Goal: Task Accomplishment & Management: Manage account settings

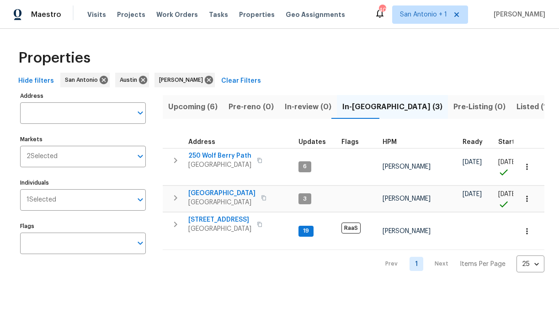
click at [198, 105] on span "Upcoming (6)" at bounding box center [192, 107] width 49 height 13
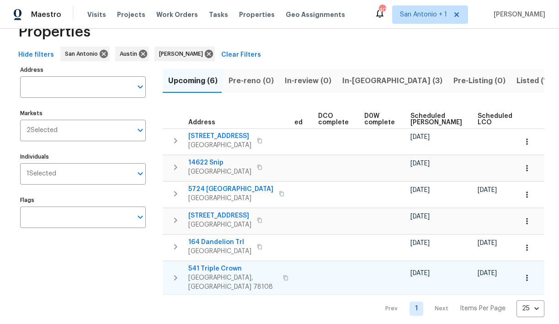
scroll to position [0, 200]
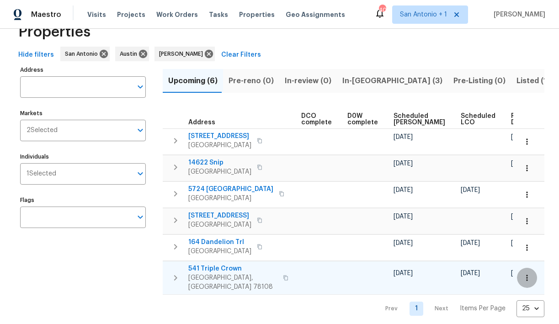
click at [527, 274] on icon "button" at bounding box center [527, 277] width 9 height 9
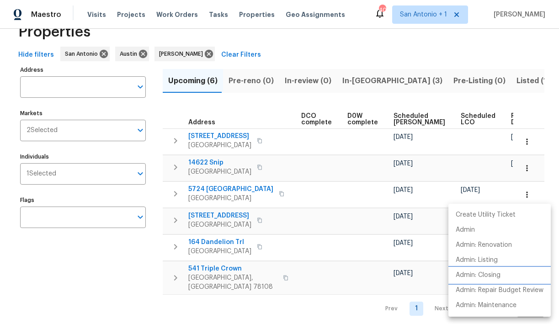
click at [501, 273] on p "Admin: Closing" at bounding box center [478, 276] width 45 height 10
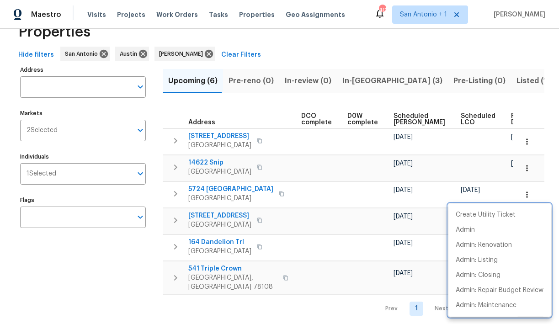
click at [221, 268] on div at bounding box center [279, 162] width 559 height 324
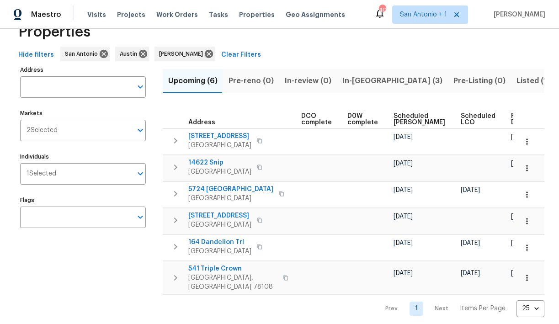
click at [221, 268] on span "541 Triple Crown" at bounding box center [232, 268] width 89 height 9
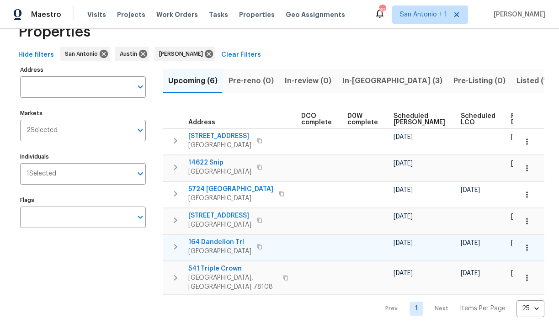
click at [224, 243] on span "164 Dandelion Trl" at bounding box center [219, 242] width 63 height 9
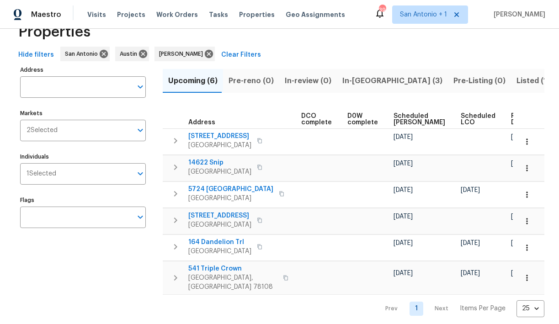
click at [461, 116] on span "Scheduled LCO" at bounding box center [478, 119] width 35 height 13
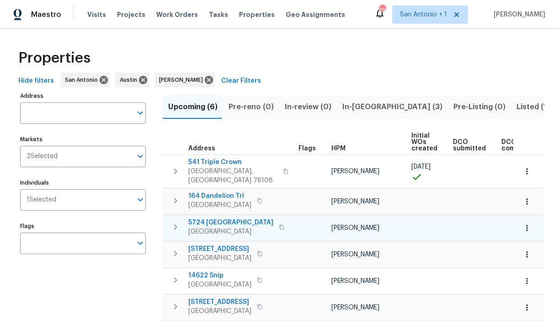
scroll to position [0, 211]
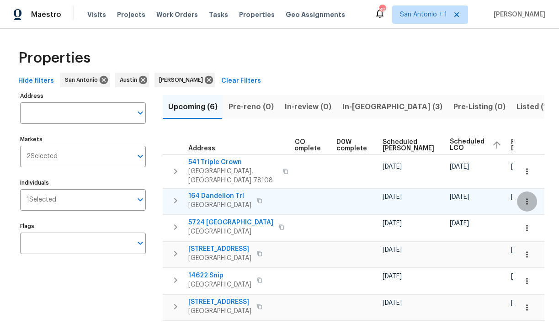
click at [531, 197] on icon "button" at bounding box center [527, 201] width 9 height 9
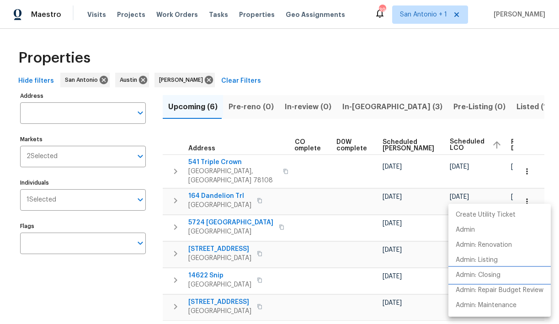
click at [509, 278] on li "Admin: Closing" at bounding box center [500, 275] width 102 height 15
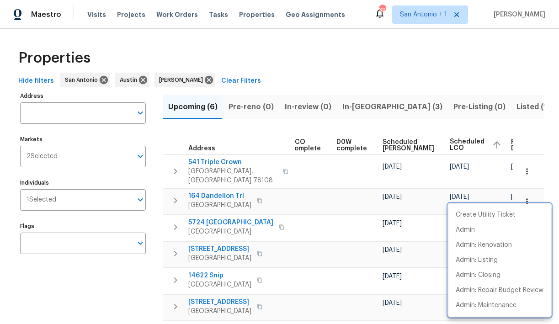
click at [354, 109] on div at bounding box center [279, 162] width 559 height 324
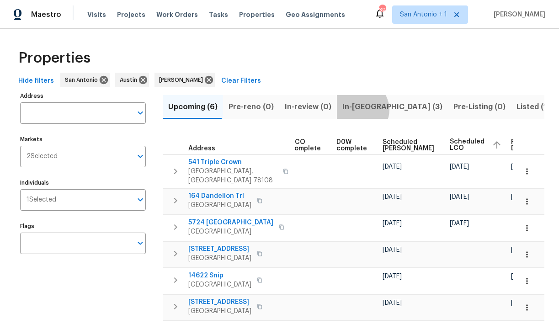
click at [354, 109] on span "In-reno (3)" at bounding box center [393, 107] width 100 height 13
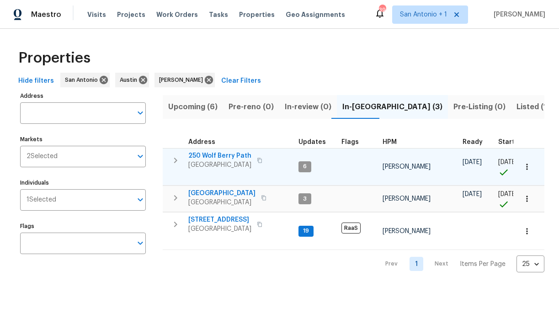
click at [216, 154] on span "250 Wolf Berry Path" at bounding box center [219, 155] width 63 height 9
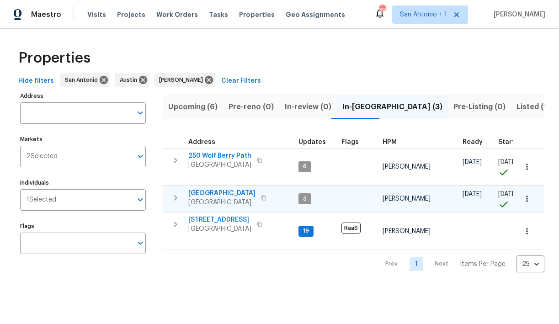
click at [218, 193] on span "124 Blossom Valley Strm" at bounding box center [221, 193] width 67 height 9
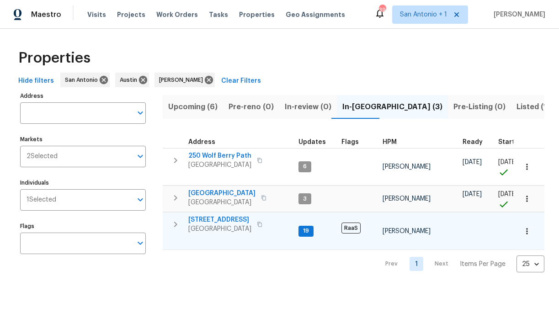
click at [217, 219] on span "526 Radiance Ave" at bounding box center [219, 219] width 63 height 9
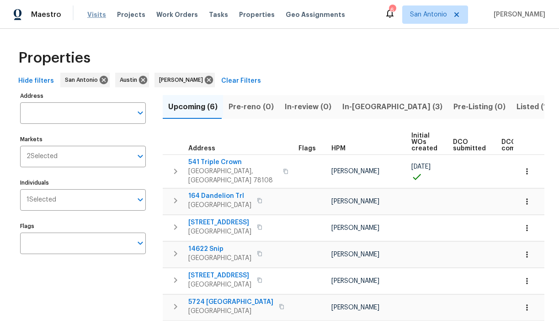
click at [94, 14] on span "Visits" at bounding box center [96, 14] width 19 height 9
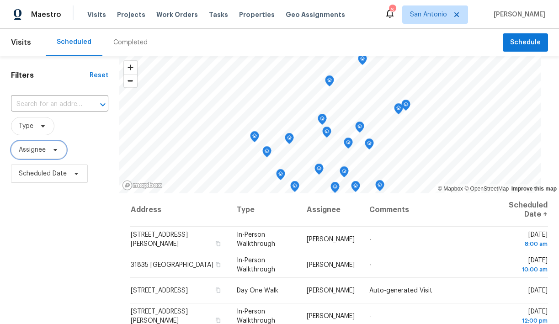
click at [57, 150] on icon at bounding box center [56, 150] width 4 height 2
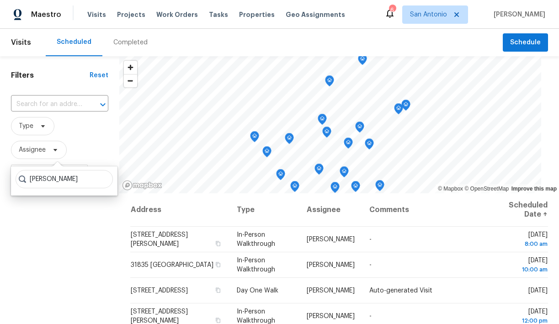
type input "chris fuentes"
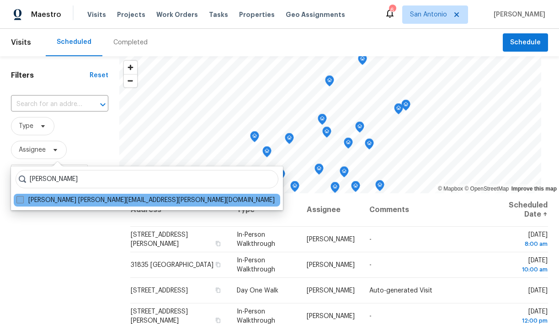
click at [51, 198] on label "Chris Fuentes chris.fuentes@opendoor.com" at bounding box center [145, 200] width 258 height 9
click at [22, 198] on input "Chris Fuentes chris.fuentes@opendoor.com" at bounding box center [19, 199] width 6 height 6
checkbox input "true"
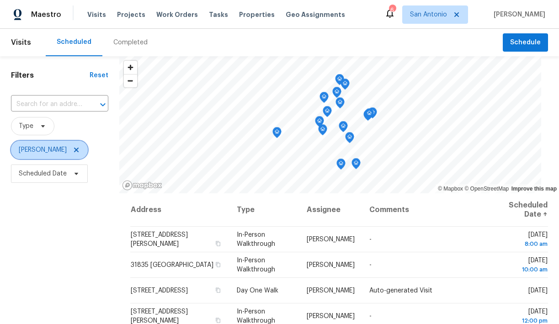
click at [50, 152] on span "[PERSON_NAME]" at bounding box center [43, 149] width 48 height 9
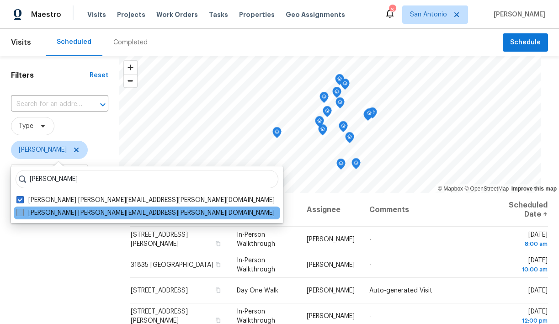
type input "felix ramos"
click at [46, 213] on label "Felix Ramos felix.ramos@opendoor.com" at bounding box center [145, 213] width 258 height 9
click at [22, 213] on input "Felix Ramos felix.ramos@opendoor.com" at bounding box center [19, 212] width 6 height 6
checkbox input "true"
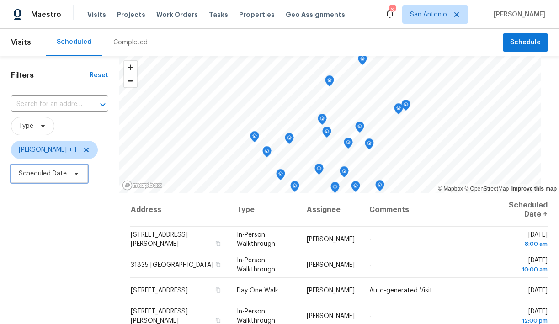
click at [74, 177] on icon at bounding box center [76, 173] width 7 height 7
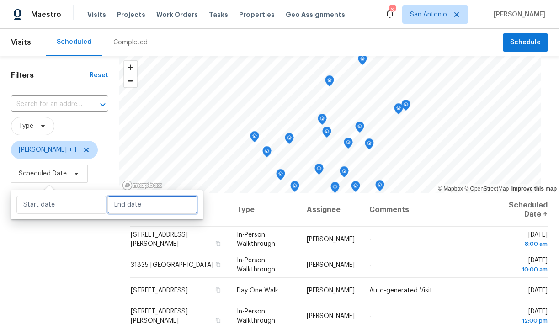
click at [125, 204] on input "text" at bounding box center [152, 205] width 90 height 18
select select "7"
select select "2025"
select select "8"
select select "2025"
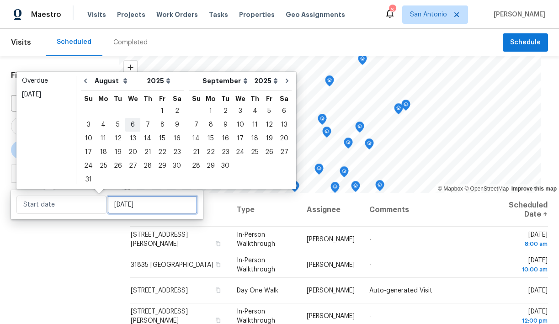
type input "Wed, Aug 06"
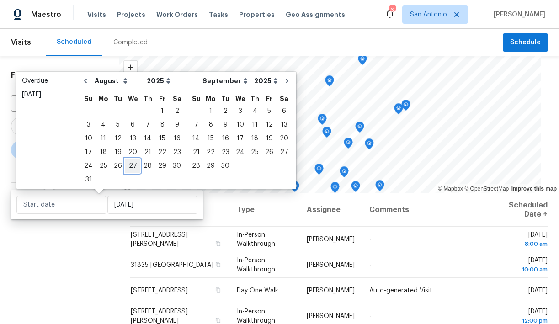
click at [130, 166] on div "27" at bounding box center [132, 166] width 15 height 13
type input "Wed, Aug 27"
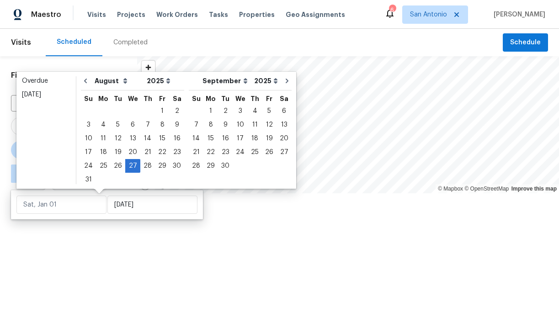
click at [108, 238] on div at bounding box center [279, 162] width 559 height 324
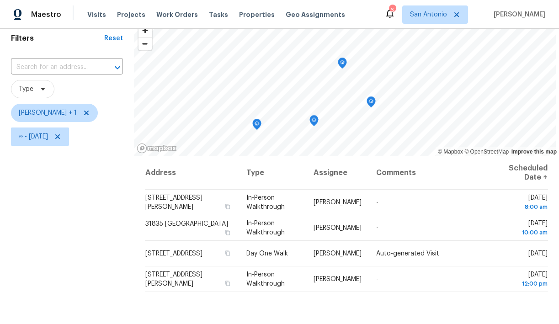
scroll to position [35, 0]
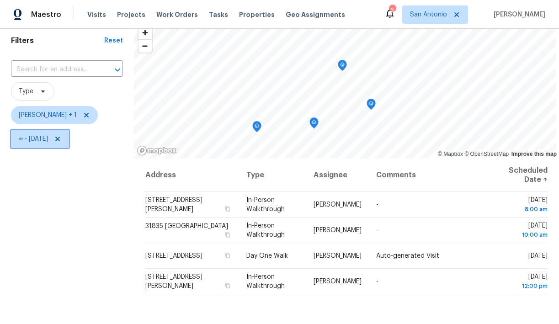
click at [60, 139] on icon at bounding box center [57, 139] width 5 height 5
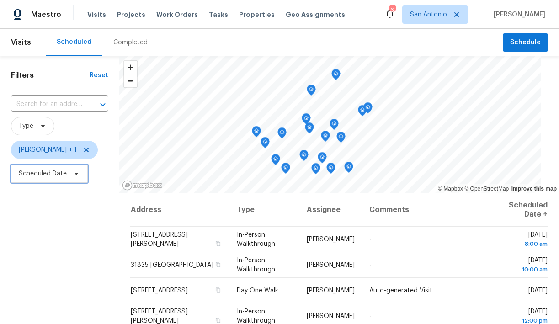
drag, startPoint x: 114, startPoint y: 156, endPoint x: 257, endPoint y: 145, distance: 142.7
click at [261, 145] on div "Map marker" at bounding box center [265, 144] width 9 height 14
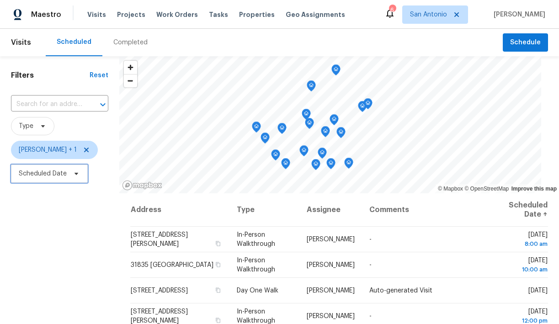
click at [75, 175] on icon at bounding box center [76, 173] width 7 height 7
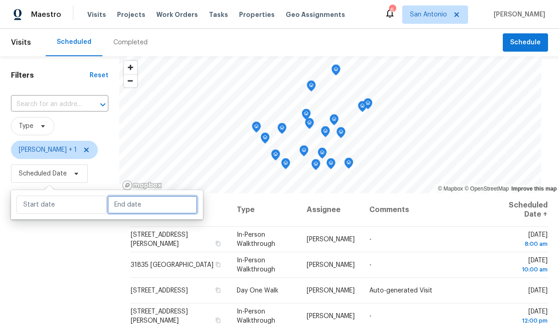
click at [115, 209] on input "text" at bounding box center [152, 205] width 90 height 18
select select "7"
select select "2025"
select select "8"
select select "2025"
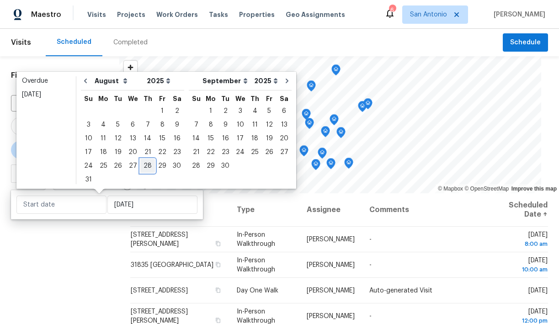
click at [141, 167] on div "28" at bounding box center [147, 166] width 15 height 13
type input "Thu, Aug 28"
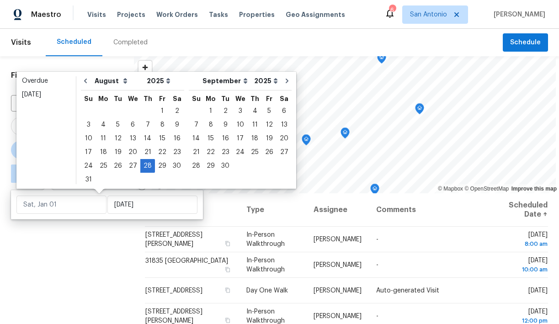
click at [104, 253] on div "Filters Reset ​ Type Chris Fuentes + 1 ∞ - Thu, Aug 28" at bounding box center [67, 254] width 134 height 397
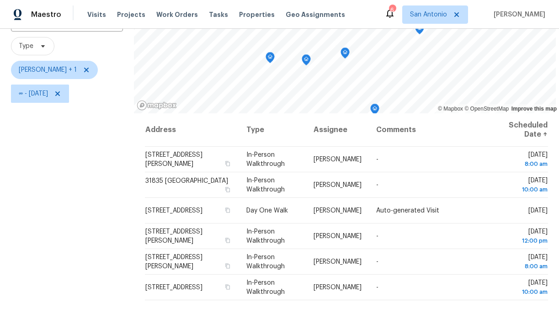
scroll to position [65, 0]
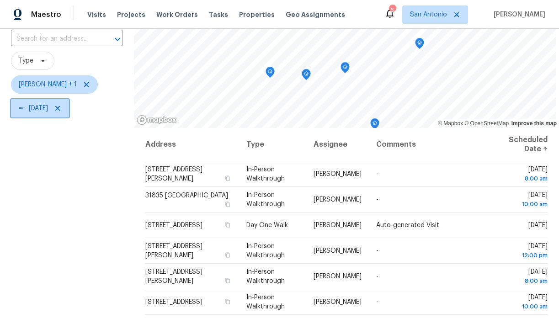
click at [60, 108] on icon at bounding box center [57, 108] width 5 height 5
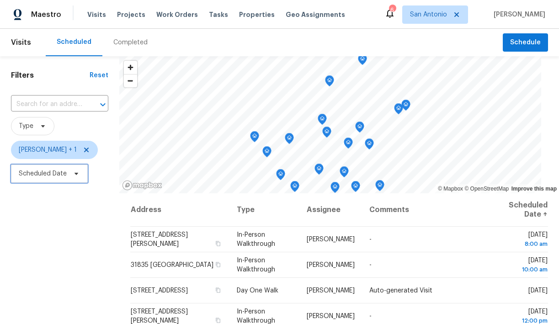
click at [75, 176] on icon at bounding box center [76, 173] width 7 height 7
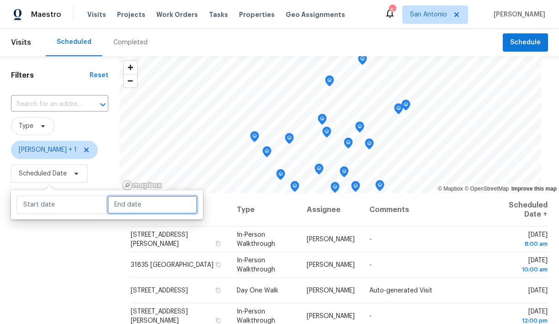
click at [114, 209] on input "text" at bounding box center [152, 205] width 90 height 18
select select "7"
select select "2025"
select select "8"
select select "2025"
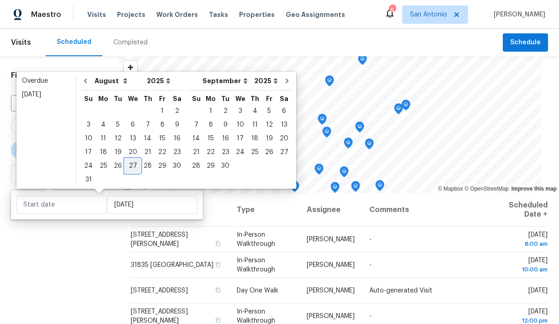
click at [130, 166] on div "27" at bounding box center [132, 166] width 15 height 13
type input "Wed, Aug 27"
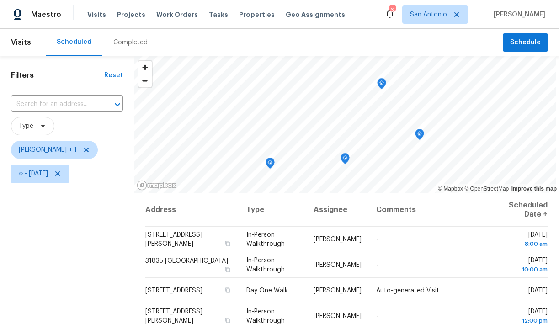
click at [118, 238] on div "Filters Reset ​ Type Chris Fuentes + 1 ∞ - Wed, Aug 27" at bounding box center [67, 254] width 134 height 397
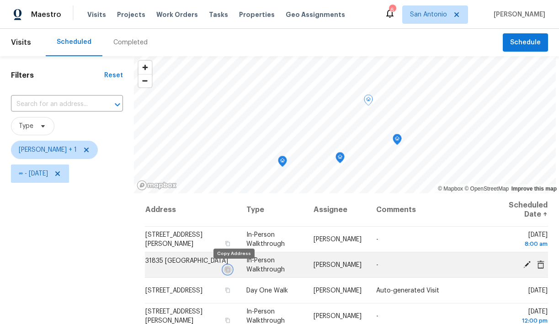
click at [230, 269] on icon "button" at bounding box center [227, 269] width 5 height 5
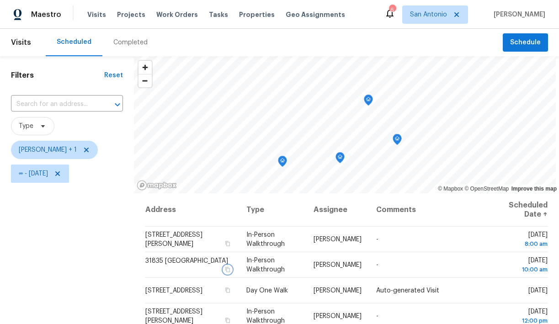
click at [338, 158] on icon "Map marker" at bounding box center [340, 158] width 8 height 11
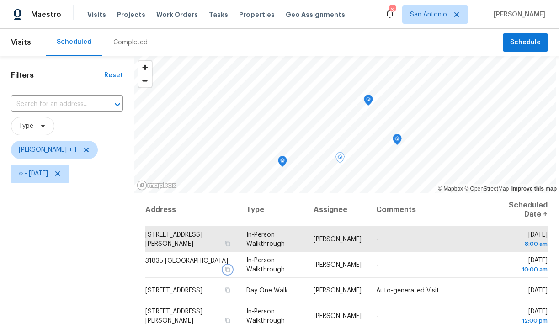
click at [397, 139] on icon "Map marker" at bounding box center [397, 139] width 1 height 1
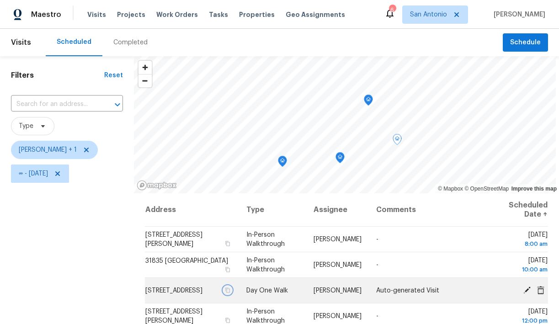
click at [230, 293] on icon "button" at bounding box center [227, 290] width 5 height 5
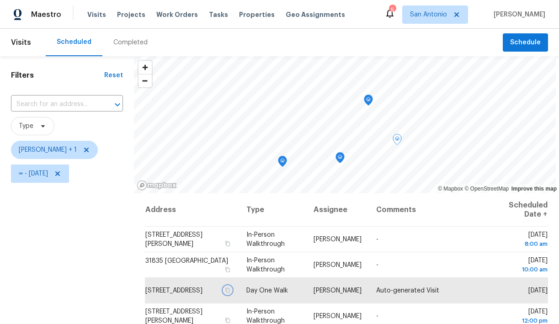
click at [368, 100] on icon "Map marker" at bounding box center [368, 100] width 1 height 1
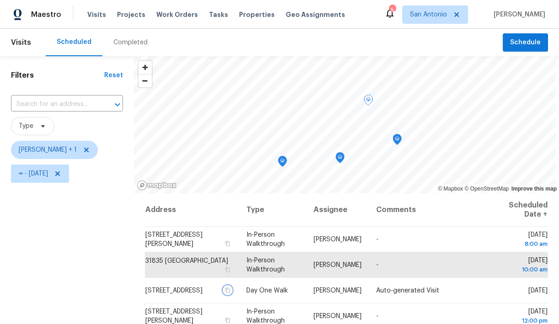
click at [338, 157] on icon "Map marker" at bounding box center [340, 158] width 8 height 11
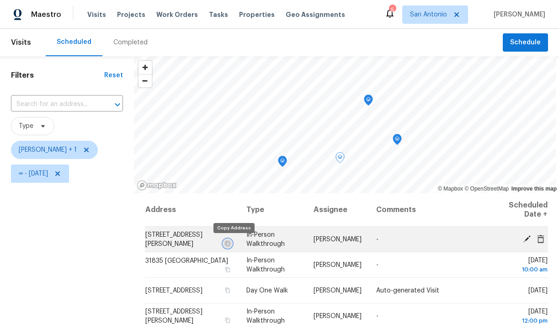
click at [230, 243] on icon "button" at bounding box center [227, 243] width 5 height 5
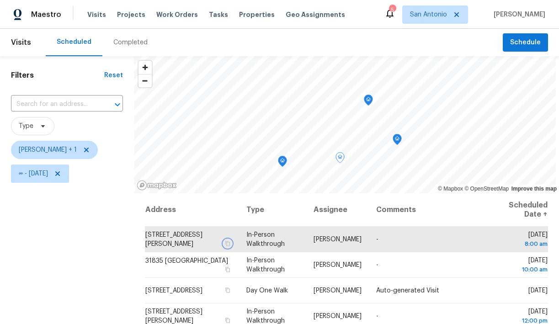
click at [280, 163] on icon "Map marker" at bounding box center [283, 161] width 8 height 11
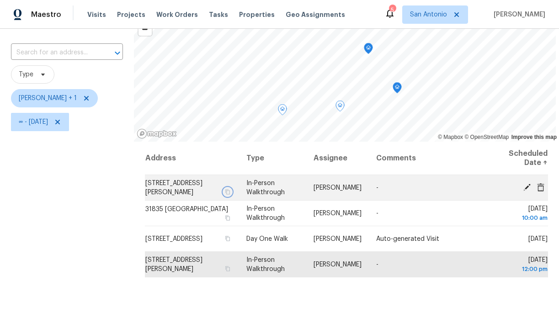
scroll to position [53, 0]
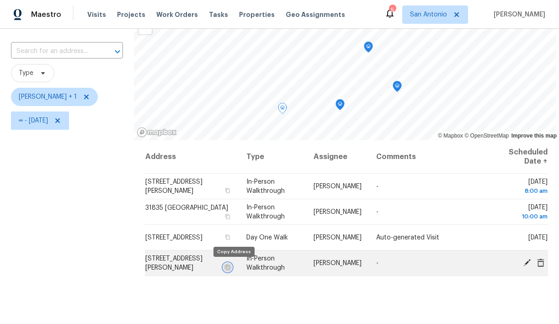
click at [230, 267] on icon "button" at bounding box center [227, 267] width 5 height 5
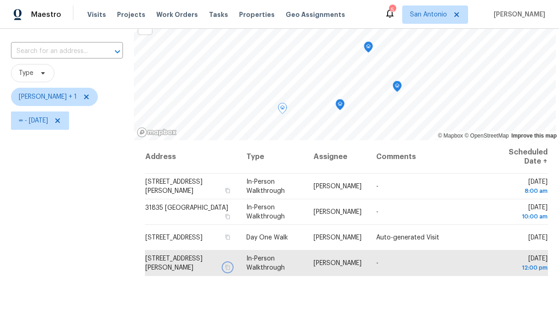
click at [397, 83] on icon "Map marker" at bounding box center [397, 86] width 8 height 11
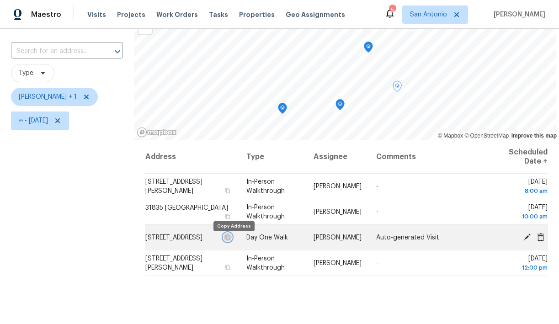
click at [230, 240] on icon "button" at bounding box center [227, 237] width 5 height 5
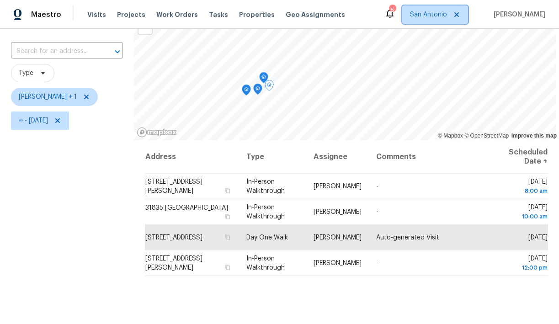
click at [444, 18] on span "San Antonio" at bounding box center [428, 14] width 37 height 9
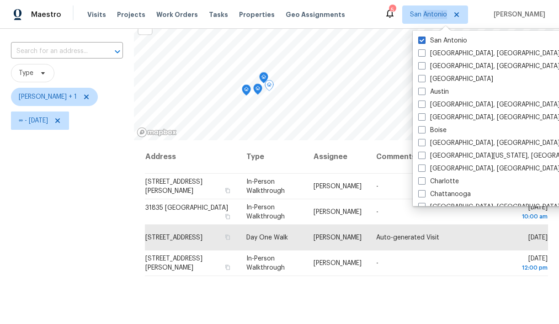
click at [444, 18] on span "San Antonio" at bounding box center [428, 14] width 37 height 9
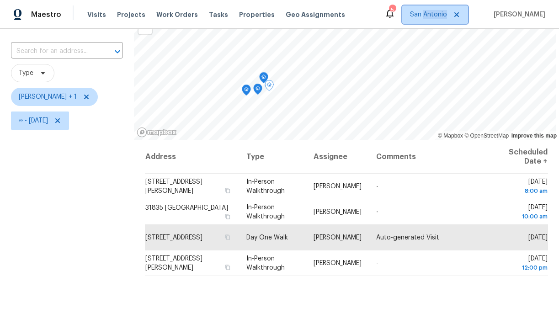
click at [444, 18] on span "San Antonio" at bounding box center [428, 14] width 37 height 9
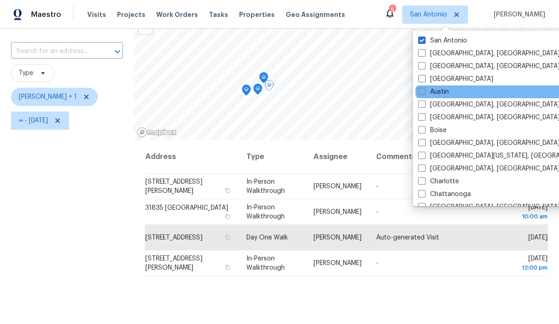
click at [424, 90] on span at bounding box center [421, 91] width 7 height 7
click at [424, 90] on input "Austin" at bounding box center [421, 90] width 6 height 6
checkbox input "true"
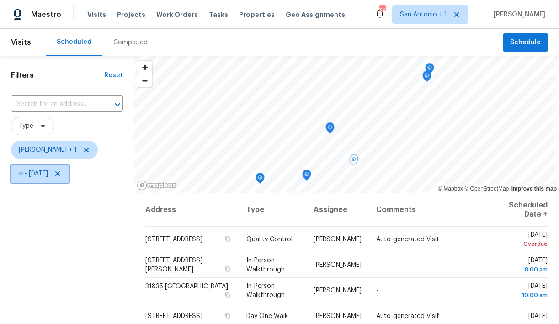
click at [61, 173] on icon at bounding box center [57, 173] width 7 height 7
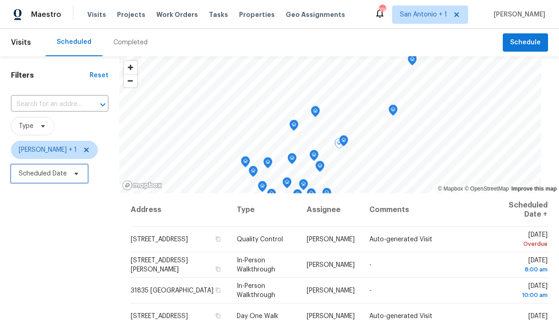
click at [74, 172] on icon at bounding box center [76, 173] width 7 height 7
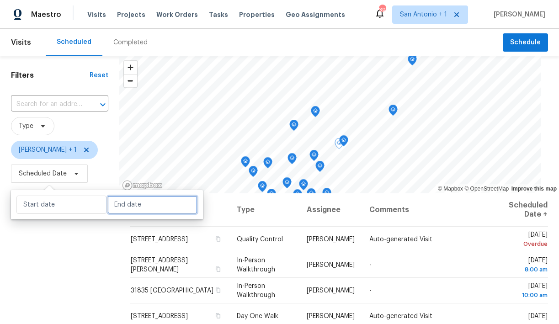
click at [124, 207] on input "text" at bounding box center [152, 205] width 90 height 18
select select "7"
select select "2025"
select select "8"
select select "2025"
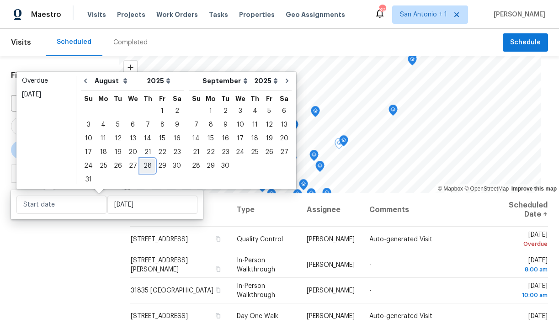
click at [144, 169] on div "28" at bounding box center [147, 166] width 15 height 13
type input "Thu, Aug 28"
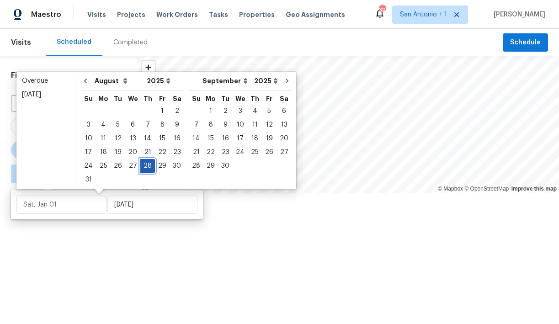
click at [144, 169] on div "28" at bounding box center [147, 166] width 15 height 13
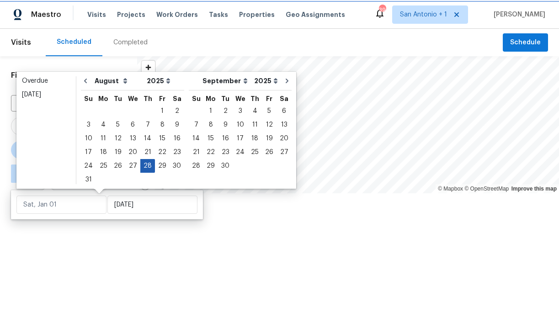
type input "Thu, Aug 28"
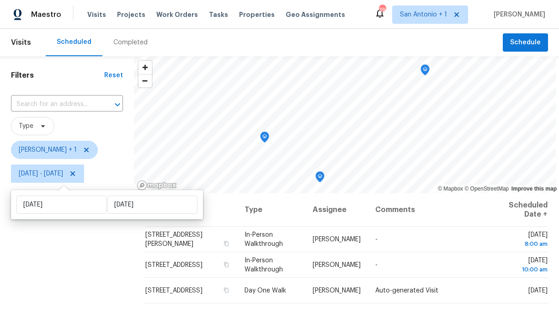
click at [105, 241] on div "Filters Reset ​ Type Chris Fuentes + 1 Thu, Aug 28 - Thu, Aug 28" at bounding box center [67, 254] width 134 height 397
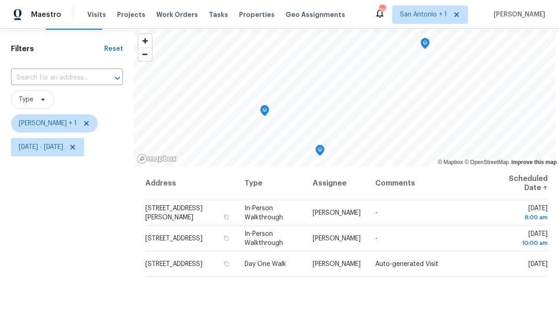
scroll to position [26, 0]
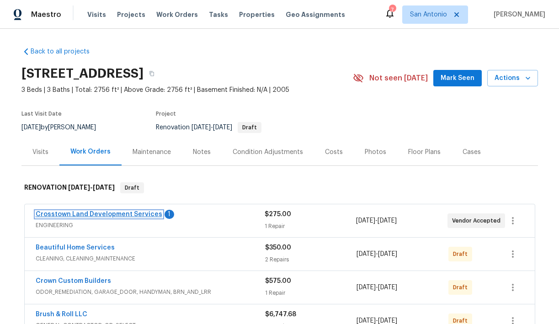
click at [120, 215] on link "Crosstown Land Development Services" at bounding box center [99, 214] width 127 height 6
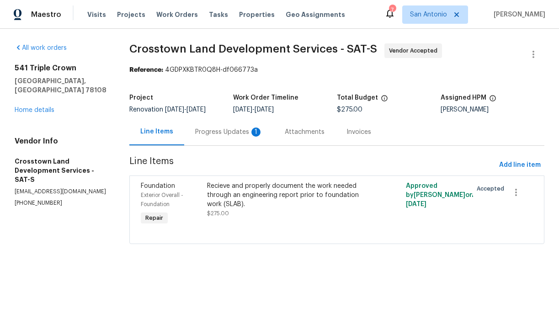
click at [220, 133] on div "Progress Updates 1" at bounding box center [229, 132] width 68 height 9
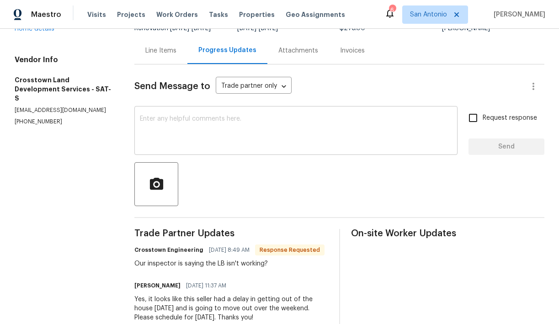
scroll to position [78, 0]
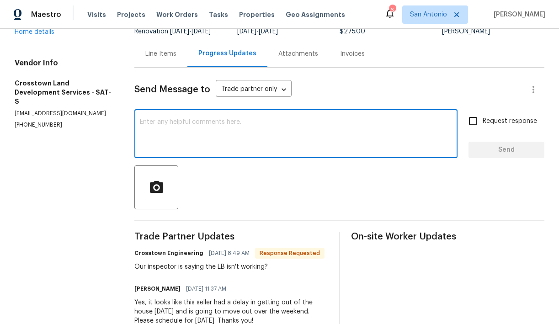
click at [224, 134] on textarea at bounding box center [296, 135] width 312 height 32
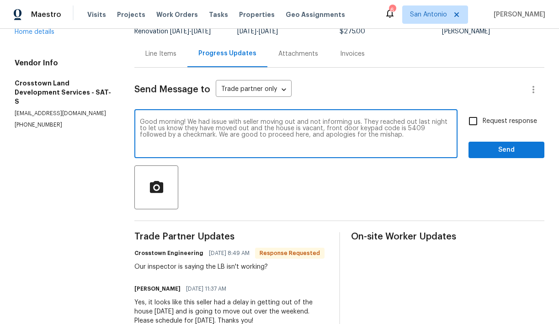
type textarea "Good morning! We had issue with seller moving out and not informing us. They re…"
click at [511, 152] on span "Send" at bounding box center [506, 150] width 61 height 11
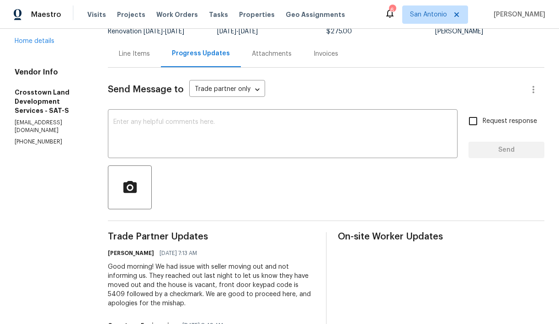
click at [150, 54] on div "Line Items" at bounding box center [134, 53] width 31 height 9
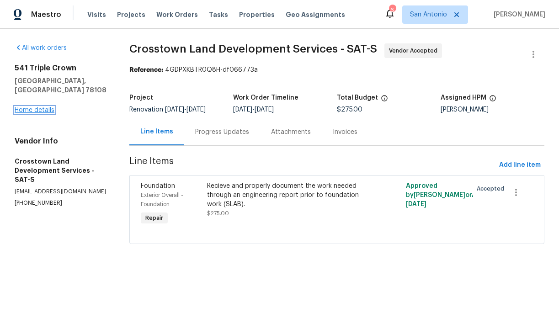
click at [45, 107] on link "Home details" at bounding box center [35, 110] width 40 height 6
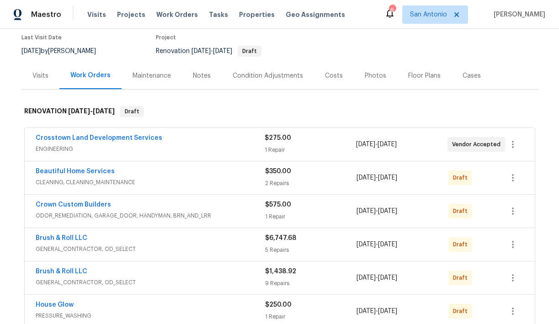
scroll to position [91, 0]
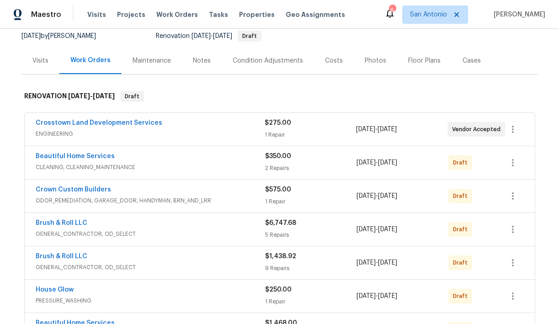
click at [204, 62] on div "Notes" at bounding box center [202, 60] width 18 height 9
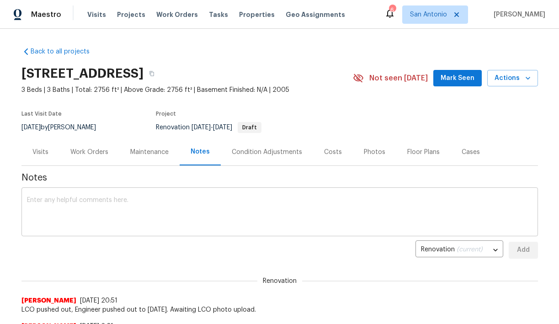
click at [170, 203] on textarea at bounding box center [280, 213] width 506 height 32
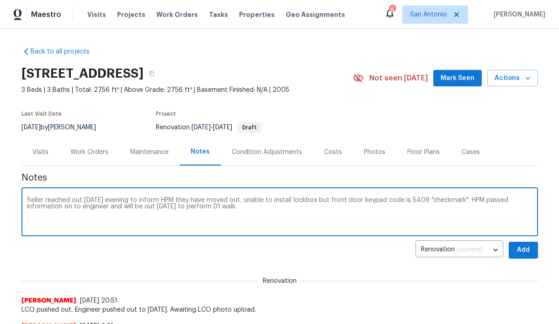
type textarea "Seller reached out yesterday evening to inform HPM they have moved out, unable …"
click at [521, 250] on span "Add" at bounding box center [523, 250] width 15 height 11
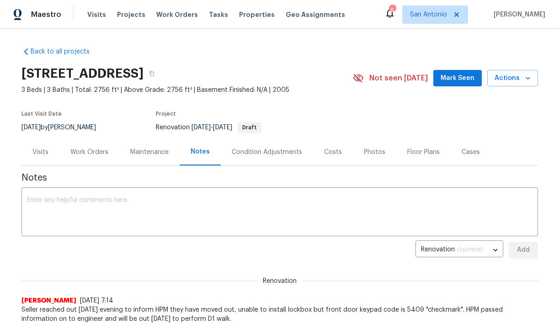
click at [458, 83] on span "Mark Seen" at bounding box center [458, 78] width 34 height 11
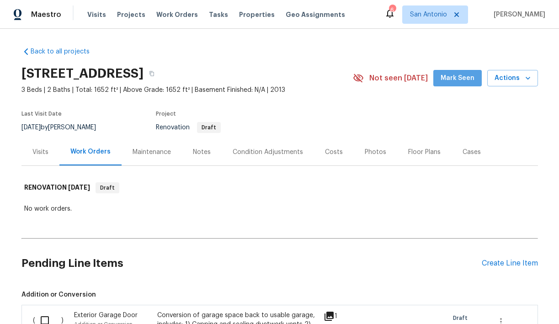
click at [463, 83] on span "Mark Seen" at bounding box center [458, 78] width 34 height 11
click at [208, 154] on div "Notes" at bounding box center [202, 152] width 18 height 9
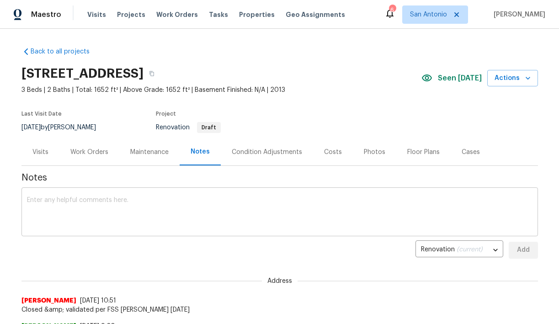
click at [208, 193] on div "x ​" at bounding box center [279, 213] width 517 height 47
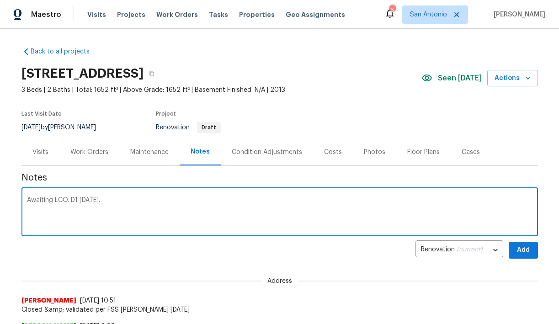
type textarea "Awaiting LCO. D1 8/28/25."
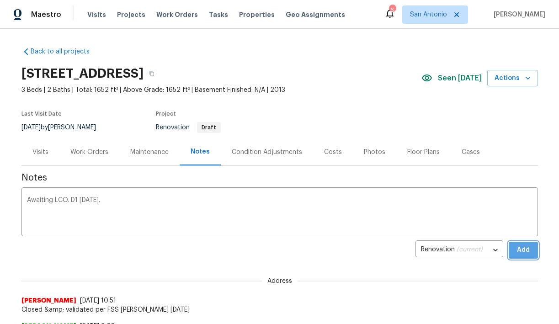
click at [526, 247] on span "Add" at bounding box center [523, 250] width 15 height 11
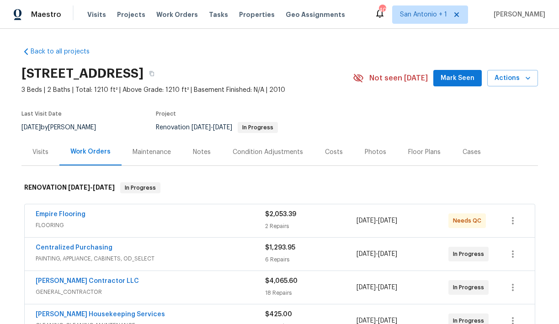
click at [456, 77] on span "Mark Seen" at bounding box center [458, 78] width 34 height 11
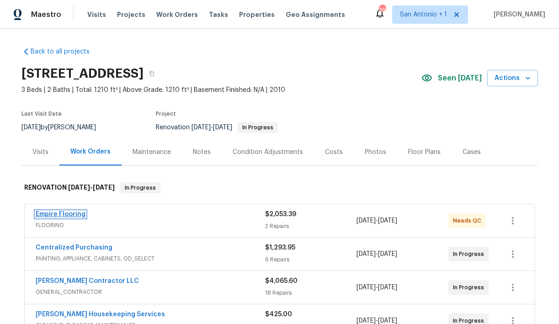
click at [75, 215] on link "Empire Flooring" at bounding box center [61, 214] width 50 height 6
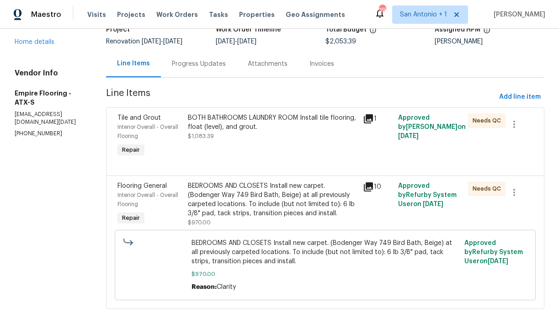
scroll to position [67, 0]
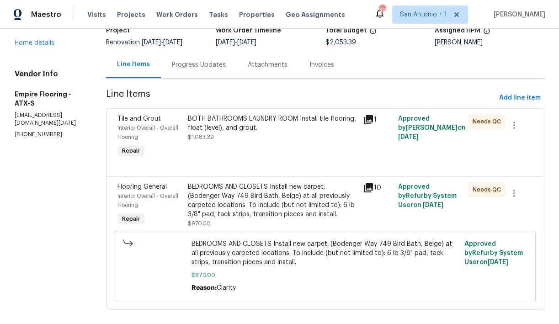
click at [211, 67] on div "Progress Updates" at bounding box center [199, 64] width 54 height 9
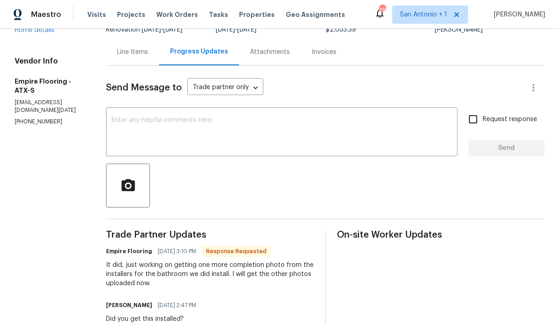
scroll to position [79, 0]
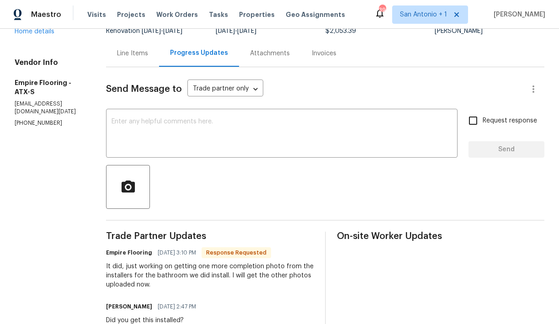
click at [148, 54] on div "Line Items" at bounding box center [132, 53] width 31 height 9
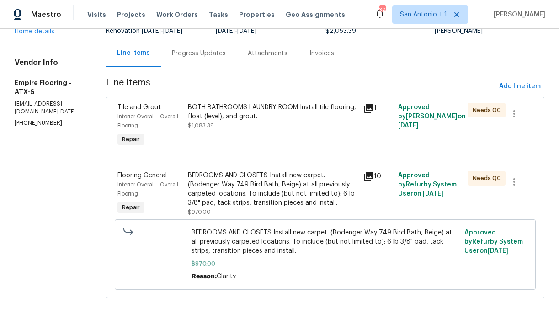
click at [247, 136] on div "BOTH BATHROOMS LAUNDRY ROOM Install tile flooring, float (level), and grout. $1…" at bounding box center [273, 125] width 176 height 51
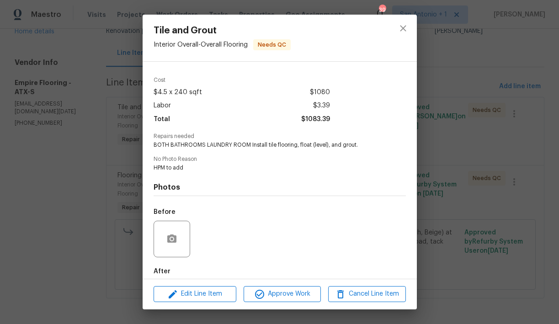
scroll to position [29, 0]
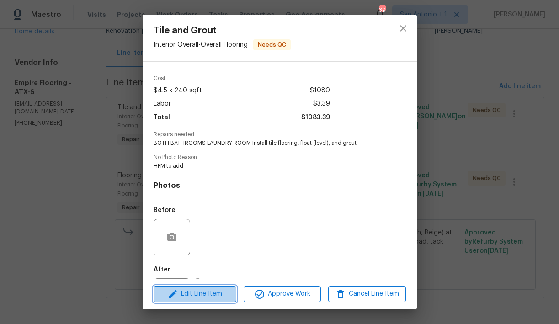
click at [210, 292] on span "Edit Line Item" at bounding box center [194, 294] width 77 height 11
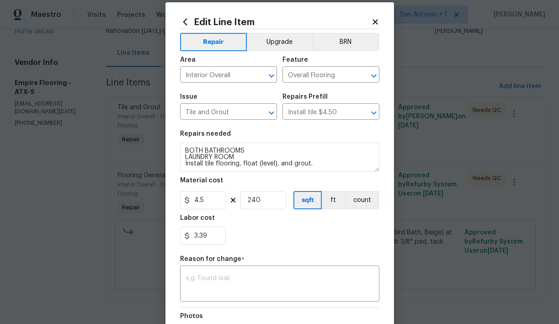
scroll to position [0, 0]
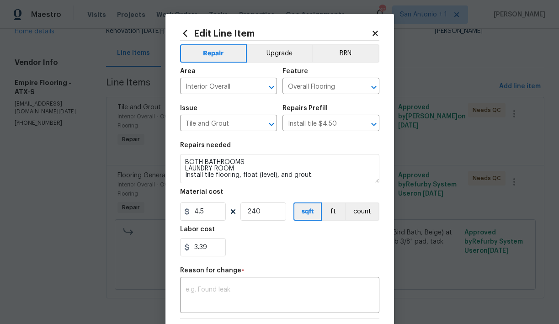
click at [375, 34] on icon at bounding box center [375, 33] width 5 height 5
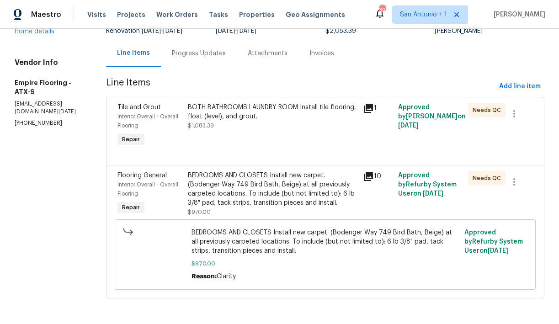
click at [258, 136] on div "BOTH BATHROOMS LAUNDRY ROOM Install tile flooring, float (level), and grout. $1…" at bounding box center [273, 125] width 176 height 51
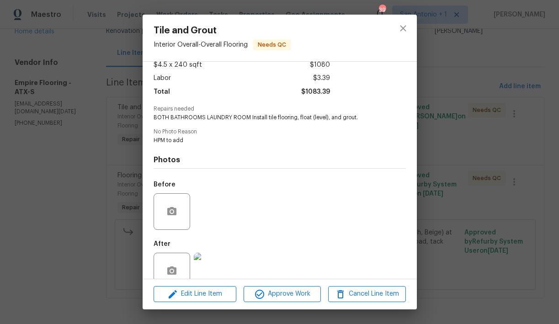
scroll to position [74, 0]
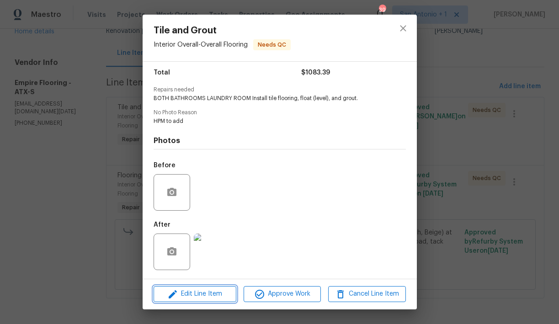
click at [198, 292] on span "Edit Line Item" at bounding box center [194, 294] width 77 height 11
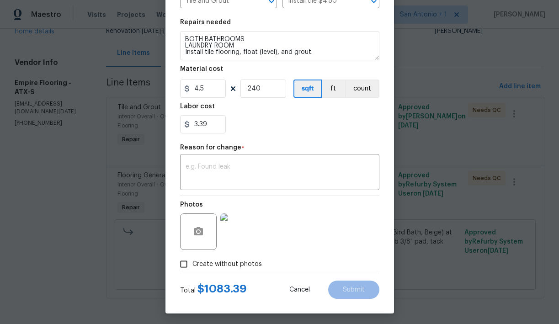
scroll to position [127, 0]
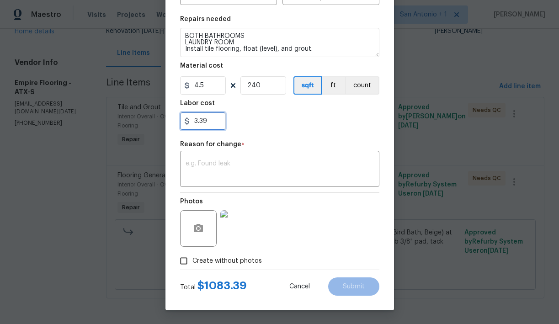
click at [215, 123] on input "3.39" at bounding box center [203, 121] width 46 height 18
type input "0"
click at [268, 84] on input "240" at bounding box center [264, 85] width 46 height 18
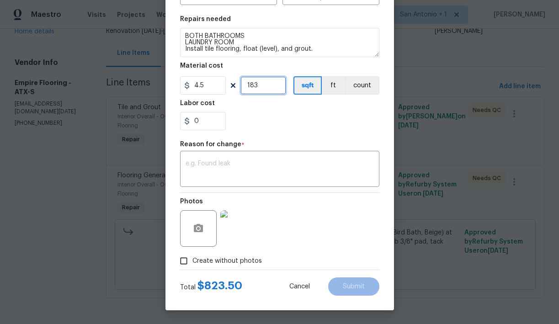
type input "183"
click at [206, 122] on input "0" at bounding box center [203, 121] width 46 height 18
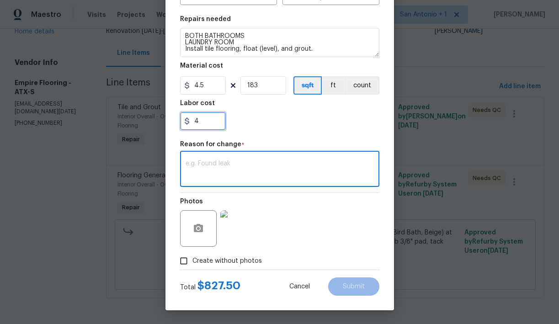
click at [202, 121] on input "4" at bounding box center [203, 121] width 46 height 18
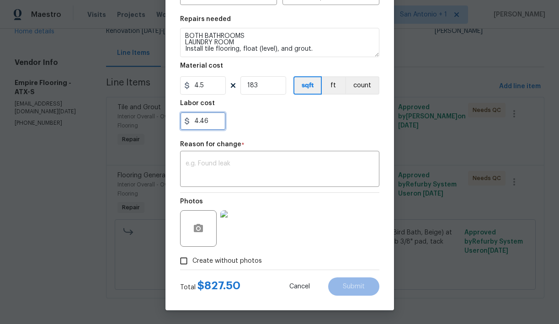
type input "4.46"
click at [263, 127] on div "4.46" at bounding box center [279, 121] width 199 height 18
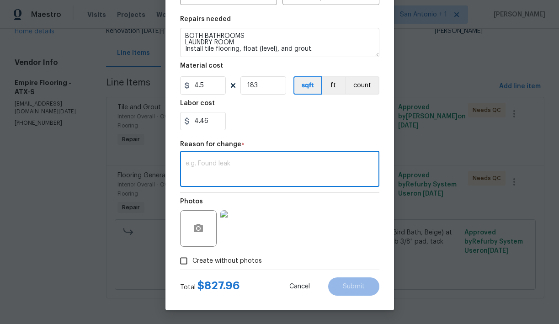
click at [231, 164] on textarea at bounding box center [280, 170] width 188 height 19
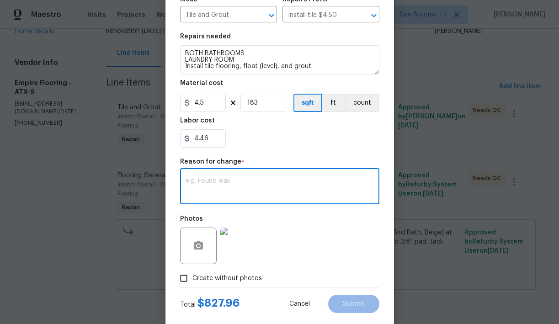
scroll to position [108, 0]
type textarea "Edited price per vendors final measurements."
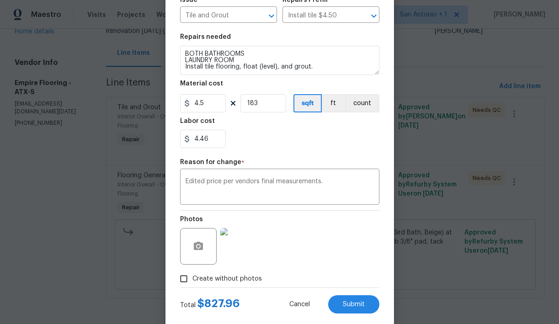
click at [348, 293] on div "Total $ 827.96 Cancel Submit" at bounding box center [279, 301] width 199 height 26
click at [352, 302] on span "Submit" at bounding box center [354, 304] width 22 height 7
type input "240"
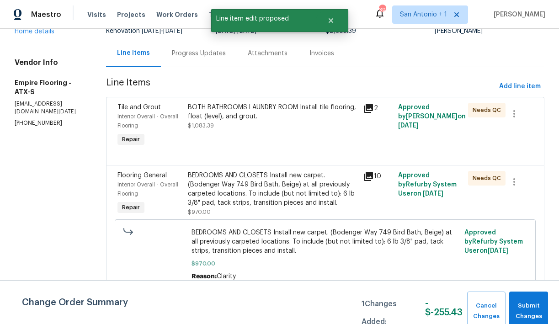
scroll to position [0, 0]
click at [526, 306] on span "Submit Changes" at bounding box center [529, 311] width 30 height 21
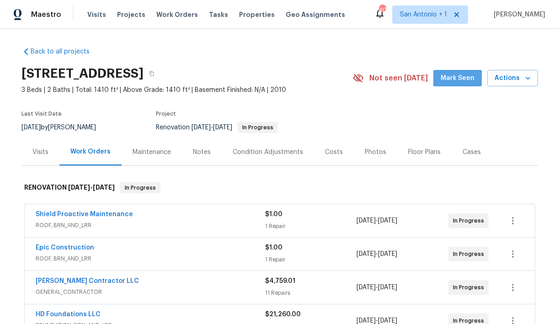
click at [454, 83] on span "Mark Seen" at bounding box center [458, 78] width 34 height 11
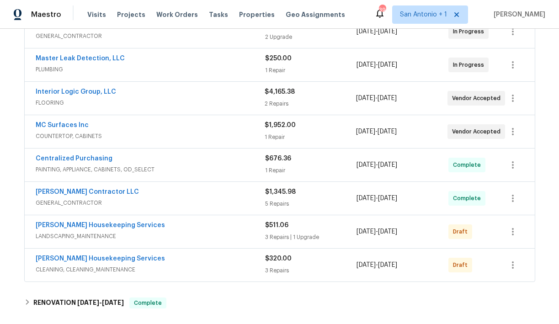
scroll to position [340, 0]
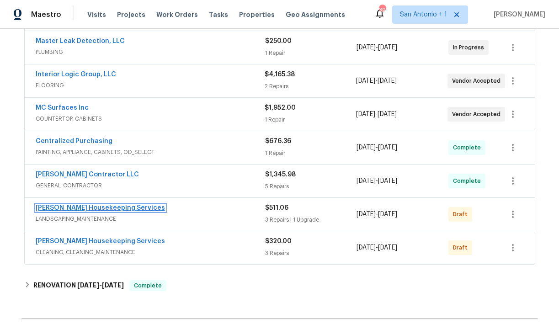
click at [102, 208] on link "[PERSON_NAME] Housekeeping Services" at bounding box center [100, 208] width 129 height 6
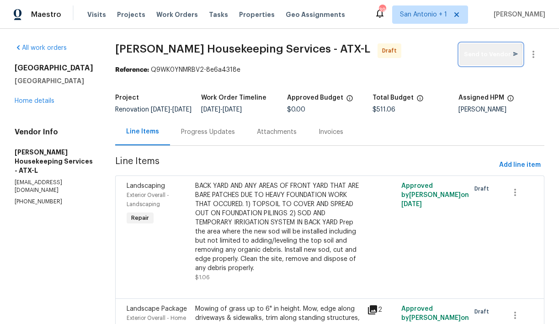
click at [486, 55] on span "Send to Vendor" at bounding box center [491, 54] width 54 height 11
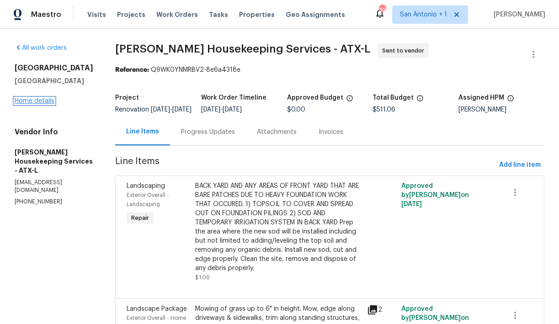
click at [40, 104] on link "Home details" at bounding box center [35, 101] width 40 height 6
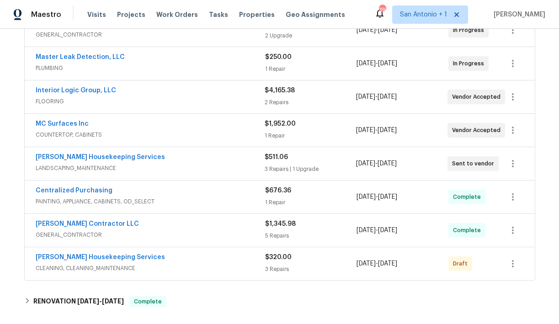
scroll to position [333, 0]
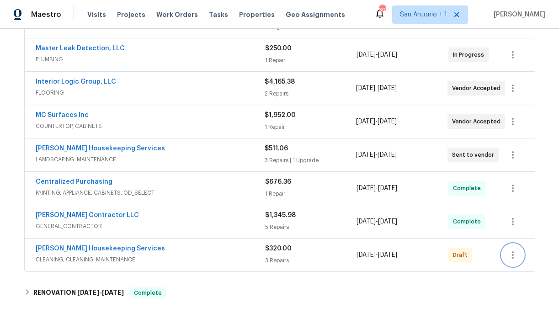
click at [511, 252] on icon "button" at bounding box center [513, 255] width 11 height 11
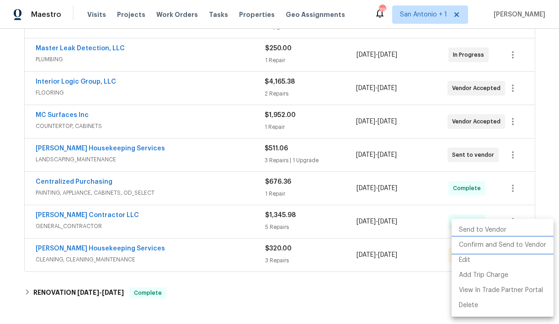
click at [505, 245] on li "Confirm and Send to Vendor" at bounding box center [503, 245] width 102 height 15
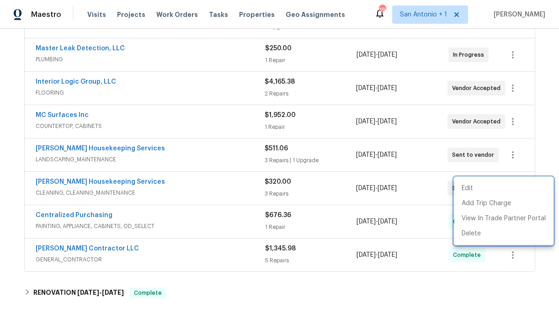
click at [89, 148] on div at bounding box center [279, 162] width 559 height 324
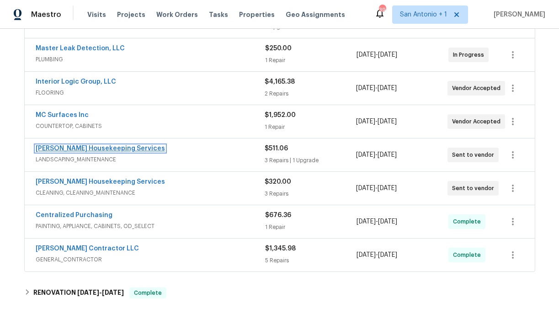
click at [89, 149] on link "[PERSON_NAME] Housekeeping Services" at bounding box center [100, 148] width 129 height 6
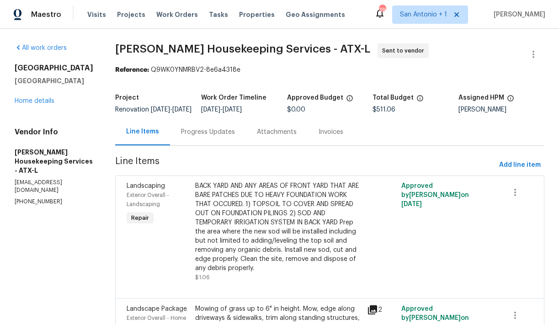
click at [212, 137] on div "Progress Updates" at bounding box center [208, 132] width 54 height 9
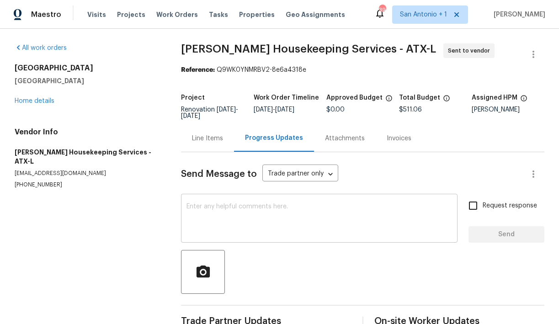
click at [262, 203] on div "x ​" at bounding box center [319, 219] width 277 height 47
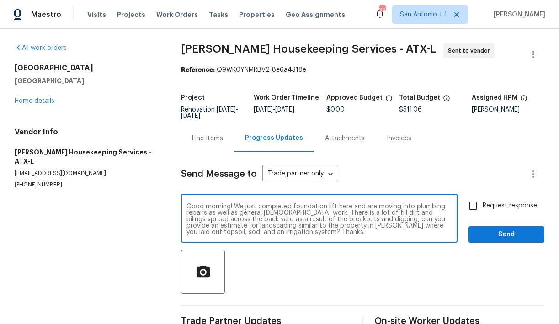
type textarea "Good morning! We just completed foundation lift here and are moving into plumbi…"
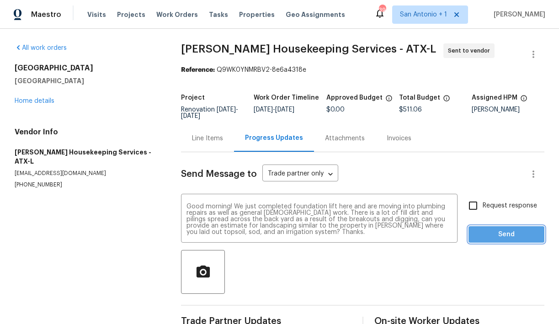
click at [490, 238] on span "Send" at bounding box center [506, 234] width 61 height 11
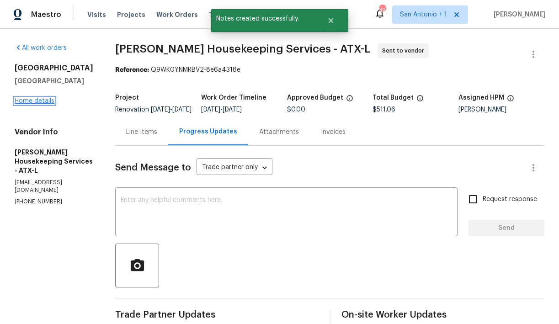
click at [42, 104] on link "Home details" at bounding box center [35, 101] width 40 height 6
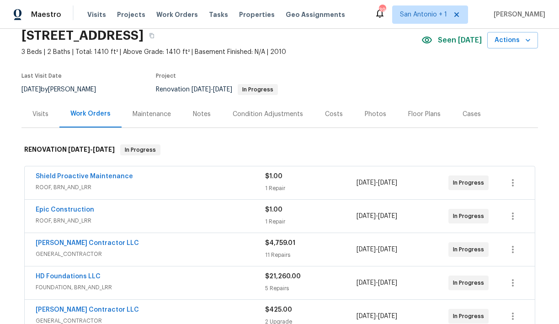
scroll to position [37, 0]
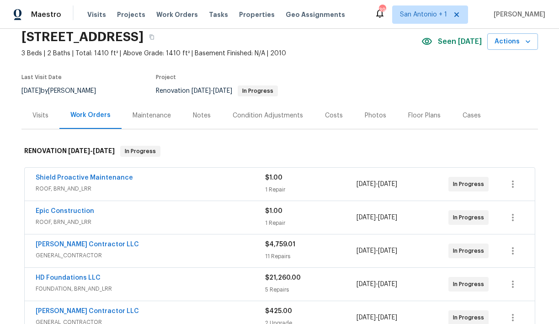
click at [199, 113] on div "Notes" at bounding box center [202, 115] width 18 height 9
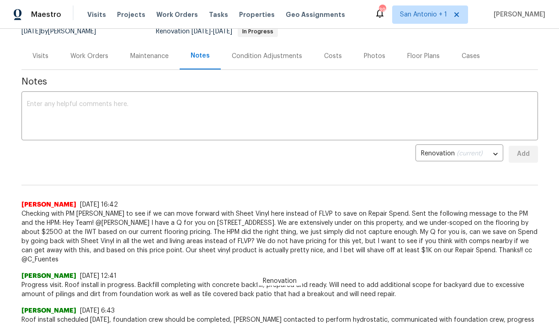
scroll to position [99, 0]
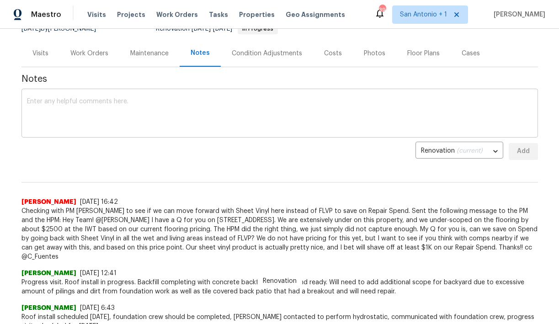
click at [141, 112] on textarea at bounding box center [280, 114] width 506 height 32
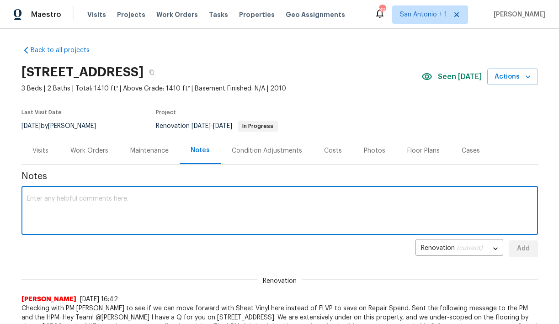
scroll to position [0, 0]
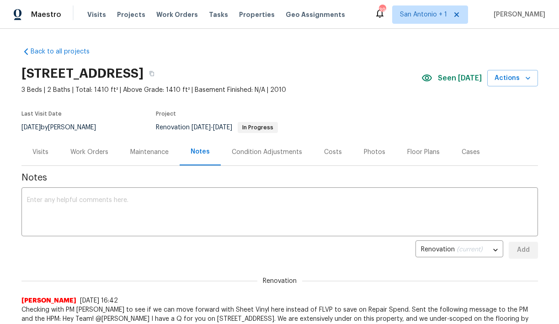
click at [332, 153] on div "Costs" at bounding box center [333, 152] width 18 height 9
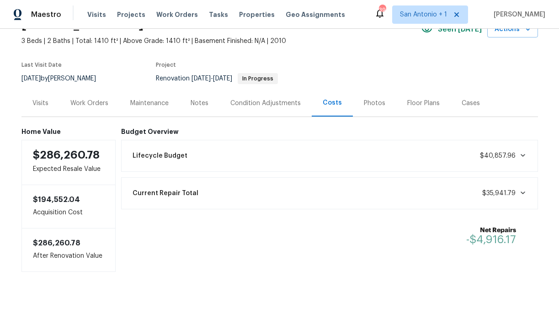
scroll to position [52, 0]
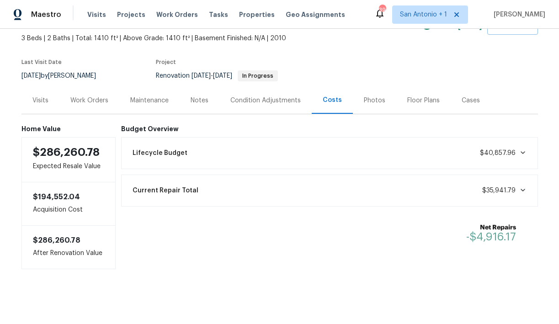
click at [512, 189] on span "$35,941.79" at bounding box center [498, 191] width 33 height 6
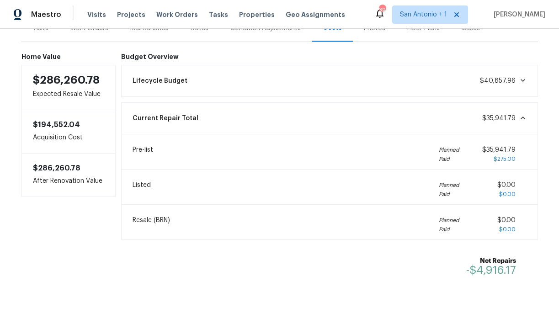
scroll to position [103, 0]
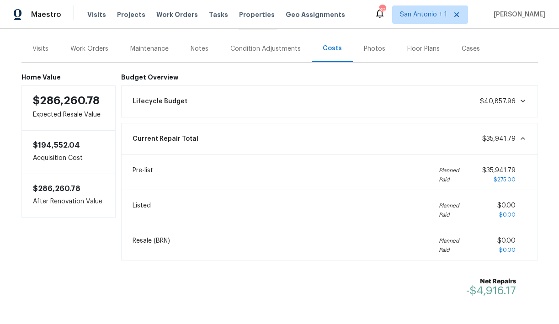
click at [481, 105] on div "Lifecycle Budget $40,857.96" at bounding box center [329, 101] width 405 height 20
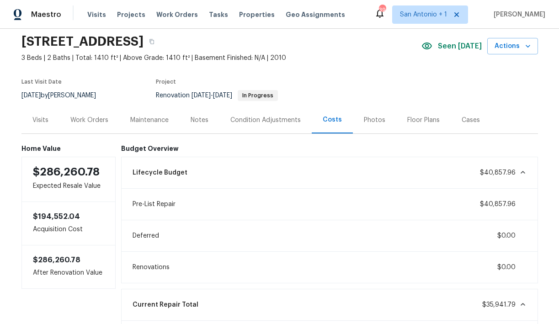
scroll to position [29, 0]
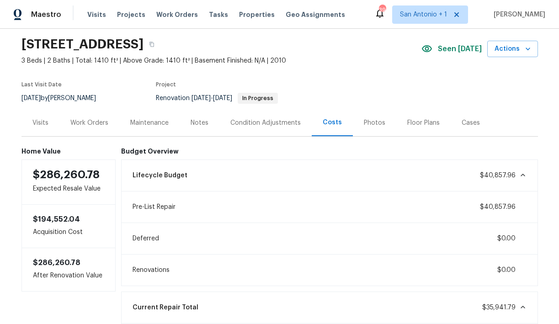
click at [94, 123] on div "Work Orders" at bounding box center [89, 122] width 38 height 9
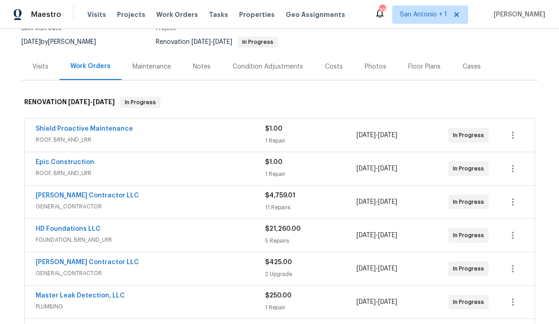
scroll to position [81, 0]
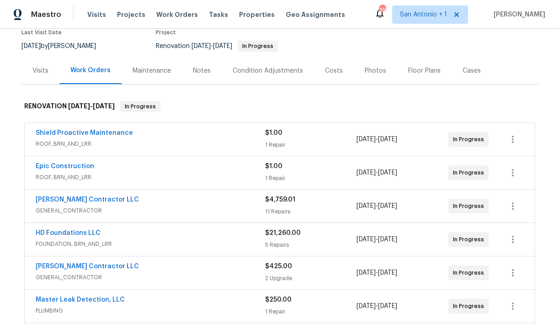
click at [326, 70] on div "Costs" at bounding box center [334, 70] width 18 height 9
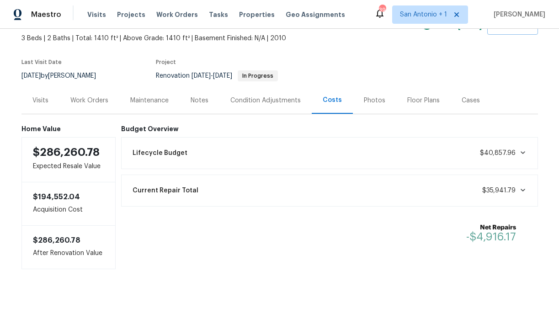
click at [268, 100] on div "Condition Adjustments" at bounding box center [265, 100] width 70 height 9
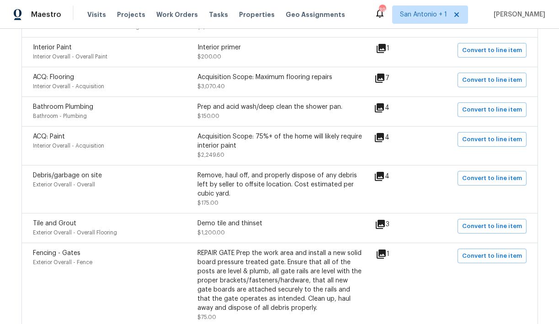
scroll to position [225, 0]
click at [289, 84] on div "Acquisition Scope: Maximum flooring repairs $3,070.40" at bounding box center [280, 81] width 165 height 18
click at [490, 79] on span "Convert to line item" at bounding box center [492, 80] width 60 height 11
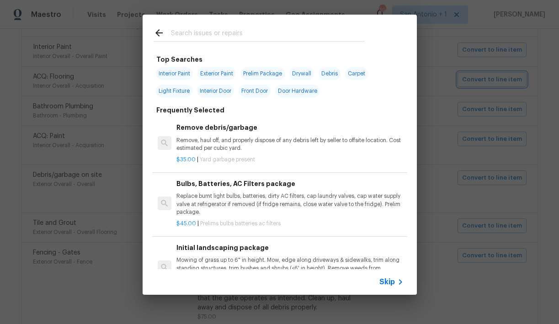
click at [463, 106] on div "Top Searches Interior Paint Exterior Paint Prelim Package Drywall Debris Carpet…" at bounding box center [279, 155] width 559 height 310
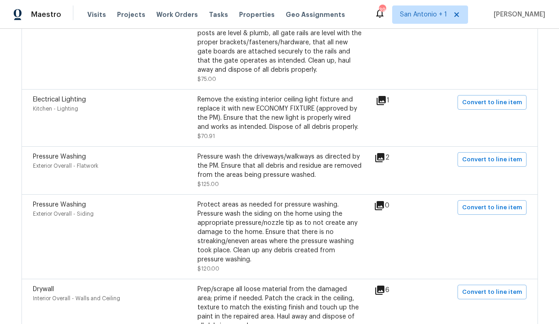
scroll to position [470, 0]
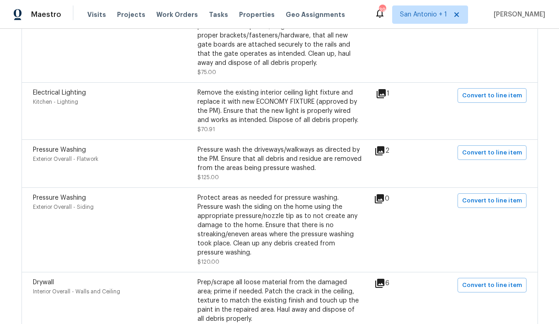
click at [386, 94] on icon at bounding box center [381, 93] width 9 height 9
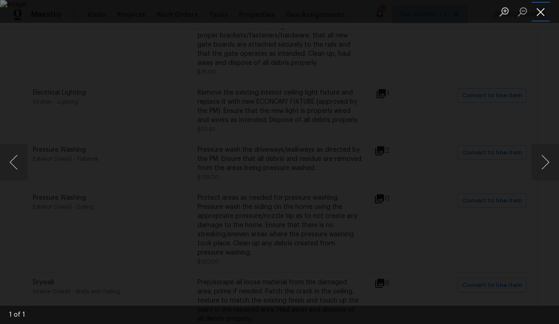
click at [543, 13] on button "Close lightbox" at bounding box center [541, 12] width 18 height 16
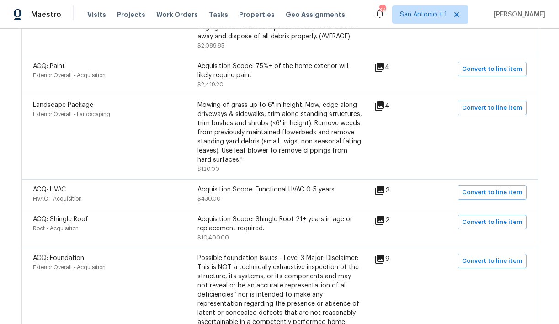
scroll to position [831, 0]
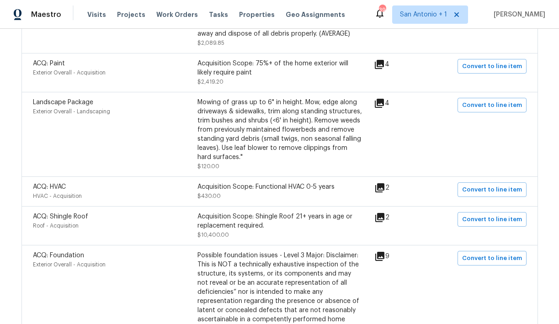
click at [384, 67] on icon at bounding box center [379, 64] width 9 height 9
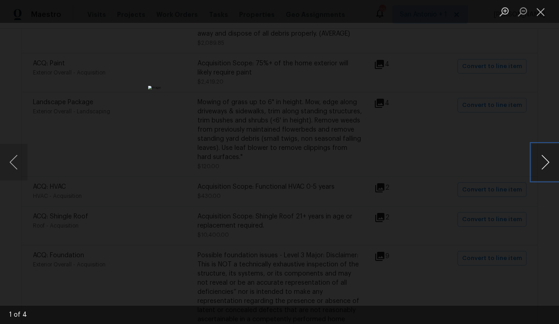
click at [547, 164] on button "Next image" at bounding box center [545, 162] width 27 height 37
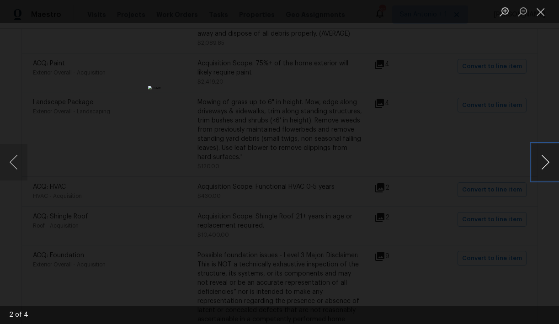
click at [547, 164] on button "Next image" at bounding box center [545, 162] width 27 height 37
click at [532, 43] on div "Lightbox" at bounding box center [279, 162] width 559 height 324
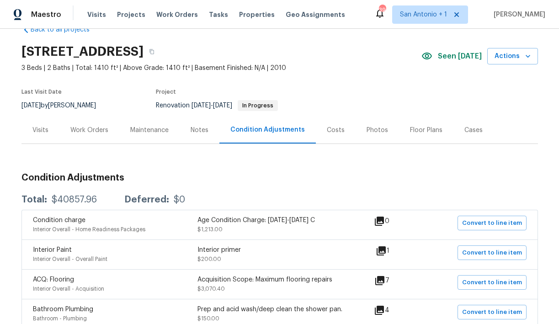
scroll to position [21, 0]
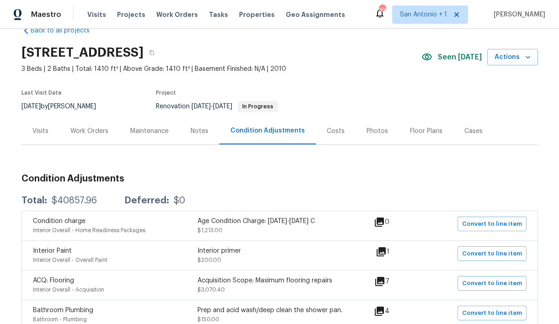
click at [93, 130] on div "Work Orders" at bounding box center [89, 131] width 38 height 9
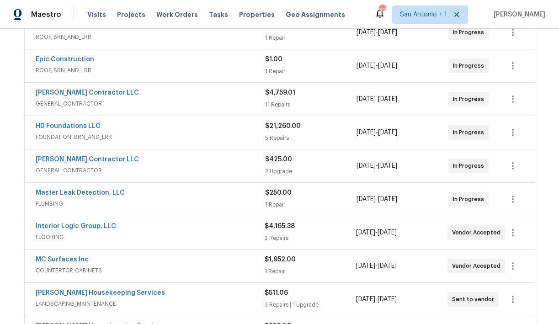
scroll to position [210, 0]
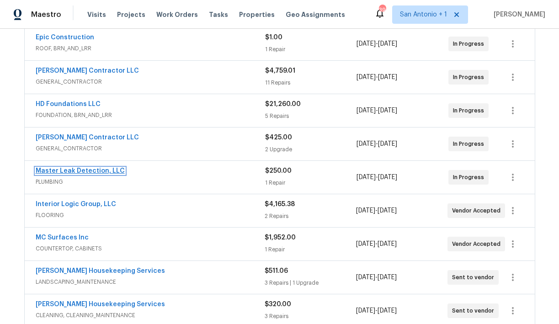
click at [93, 172] on link "Master Leak Detection, LLC" at bounding box center [80, 171] width 89 height 6
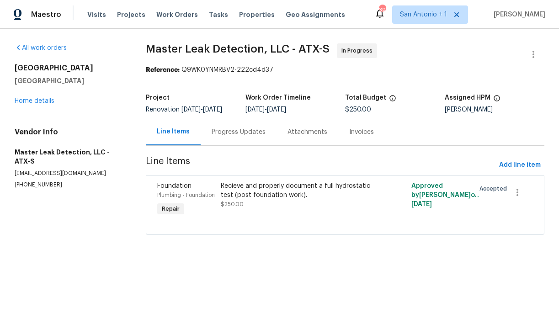
click at [252, 137] on div "Progress Updates" at bounding box center [239, 132] width 54 height 9
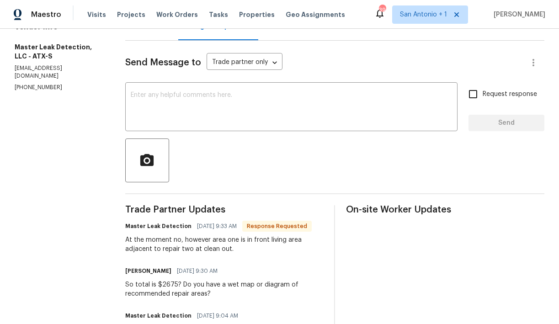
scroll to position [29, 0]
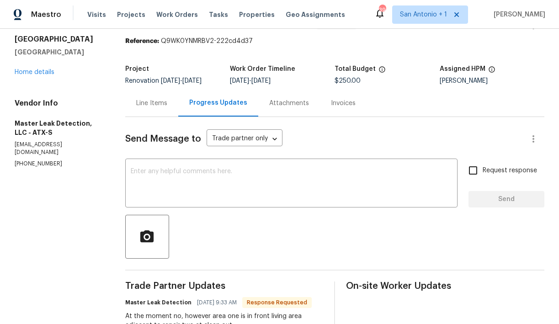
click at [153, 103] on div "Line Items" at bounding box center [151, 103] width 31 height 9
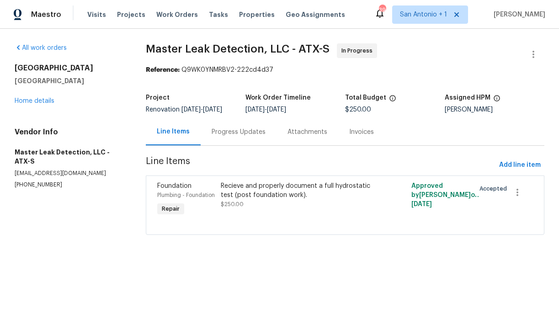
click at [240, 137] on div "Progress Updates" at bounding box center [239, 132] width 54 height 9
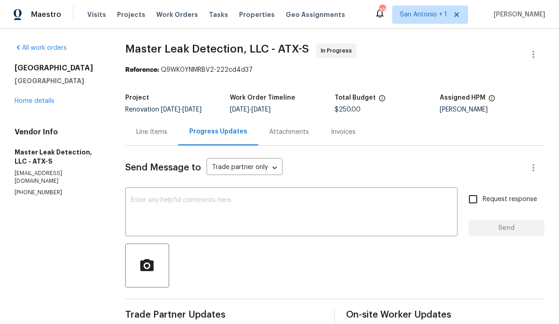
click at [150, 134] on div "Line Items" at bounding box center [151, 132] width 31 height 9
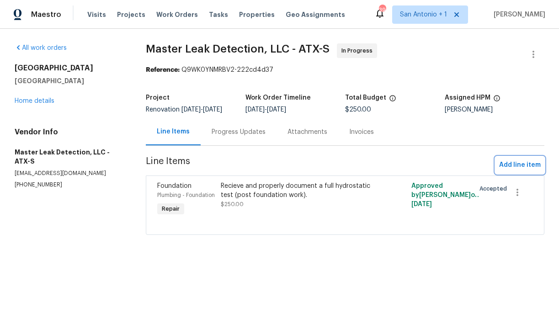
click at [520, 171] on span "Add line item" at bounding box center [520, 165] width 42 height 11
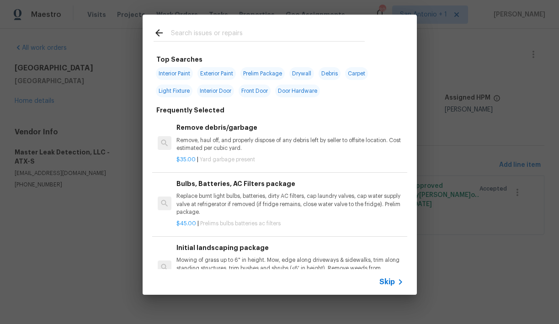
click at [214, 35] on input "text" at bounding box center [268, 34] width 194 height 14
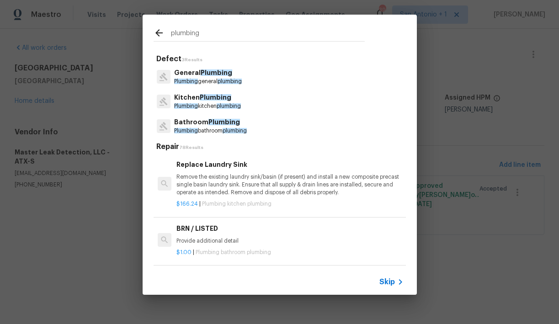
type input "plumbing"
click at [211, 79] on p "Plumbing general plumbing" at bounding box center [208, 82] width 68 height 8
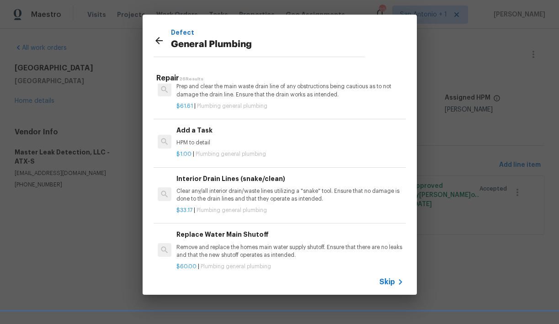
scroll to position [1007, 0]
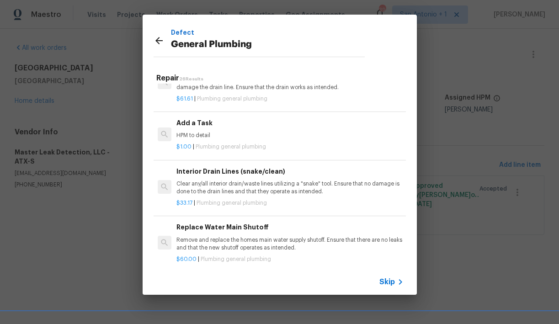
click at [201, 139] on p "HPM to detail" at bounding box center [290, 136] width 227 height 8
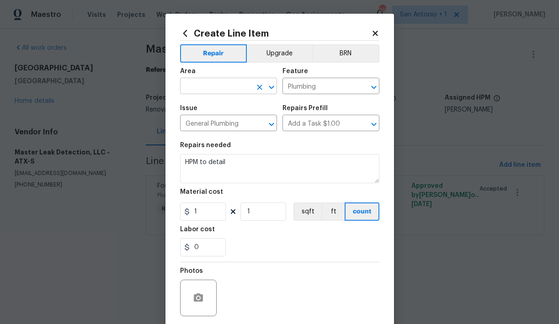
click at [240, 86] on input "text" at bounding box center [215, 87] width 71 height 14
type input "f"
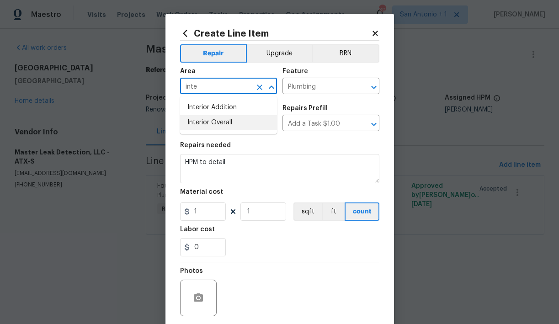
click at [225, 119] on li "Interior Overall" at bounding box center [228, 122] width 97 height 15
type input "Interior Overall"
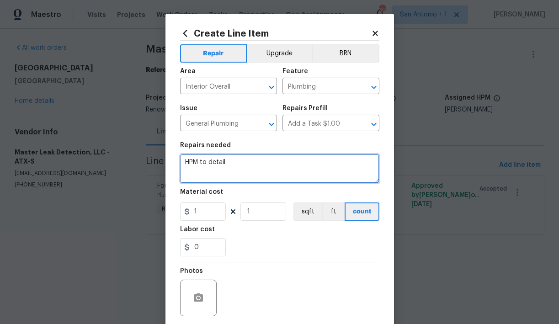
click at [232, 164] on textarea "HPM to detail" at bounding box center [279, 168] width 199 height 29
type textarea "HPM to detail"
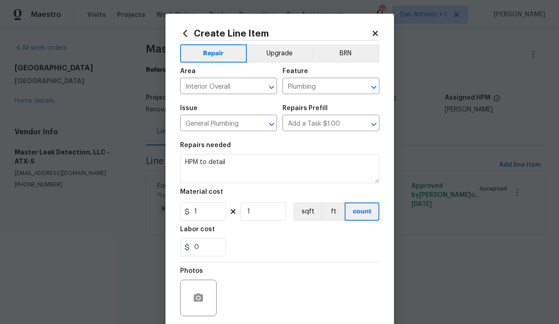
click at [376, 32] on icon at bounding box center [375, 33] width 5 height 5
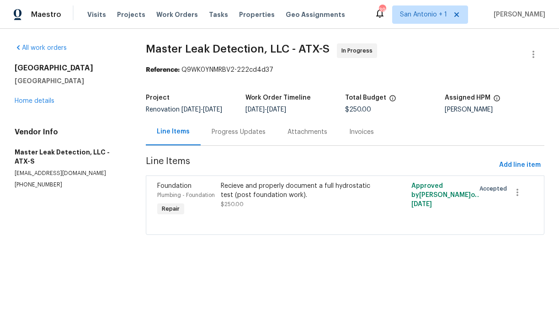
click at [236, 137] on div "Progress Updates" at bounding box center [239, 132] width 54 height 9
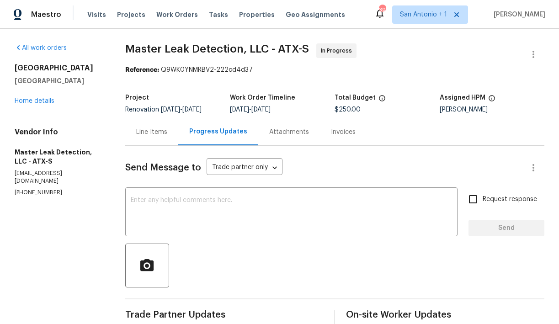
click at [157, 132] on div "Line Items" at bounding box center [151, 132] width 31 height 9
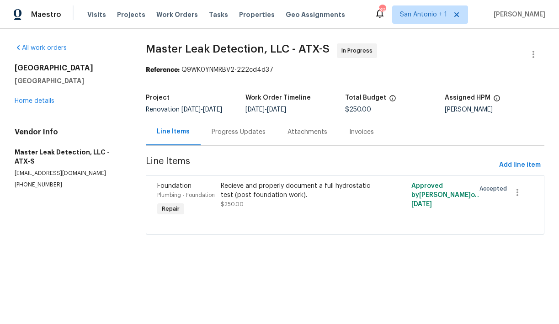
click at [243, 136] on div "Progress Updates" at bounding box center [239, 132] width 54 height 9
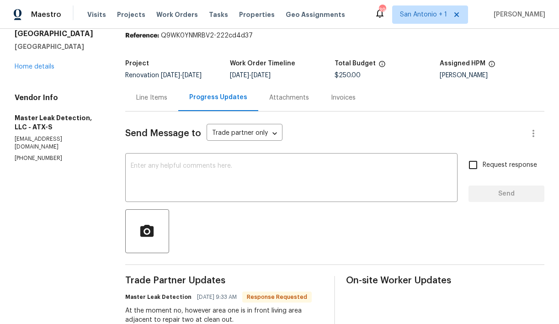
scroll to position [25, 0]
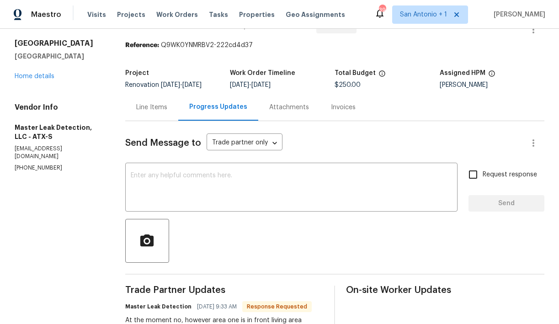
click at [155, 108] on div "Line Items" at bounding box center [151, 107] width 31 height 9
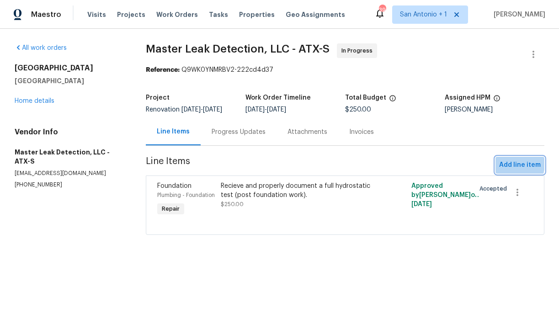
click at [512, 171] on span "Add line item" at bounding box center [520, 165] width 42 height 11
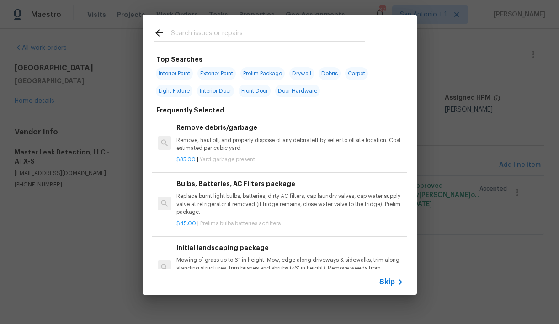
click at [242, 33] on input "text" at bounding box center [268, 34] width 194 height 14
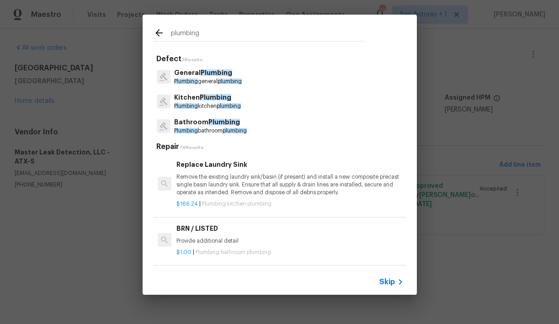
type input "plumbing"
click at [221, 75] on span "Plumbing" at bounding box center [217, 73] width 32 height 6
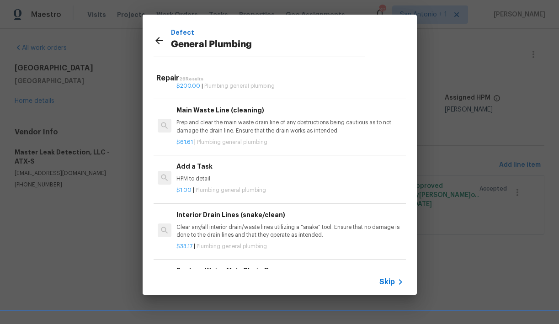
scroll to position [959, 0]
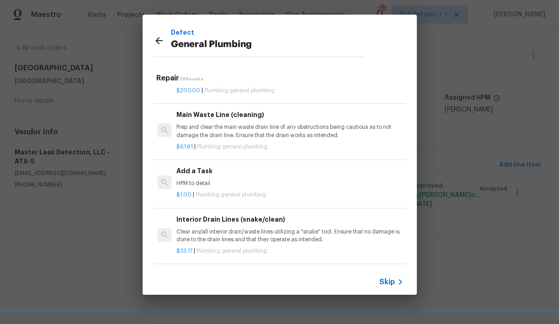
click at [194, 182] on p "HPM to detail" at bounding box center [290, 184] width 227 height 8
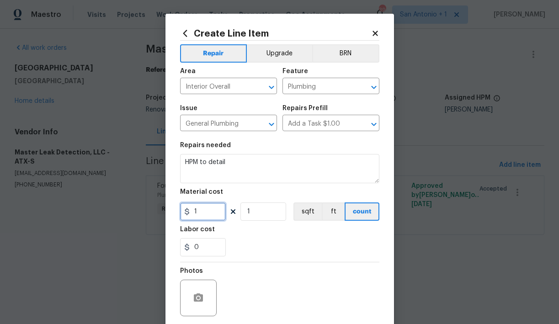
click at [204, 214] on input "1" at bounding box center [203, 212] width 46 height 18
type input "1425"
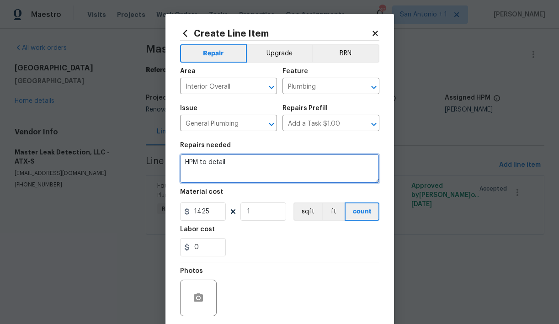
click at [229, 162] on textarea "HPM to detail" at bounding box center [279, 168] width 199 height 29
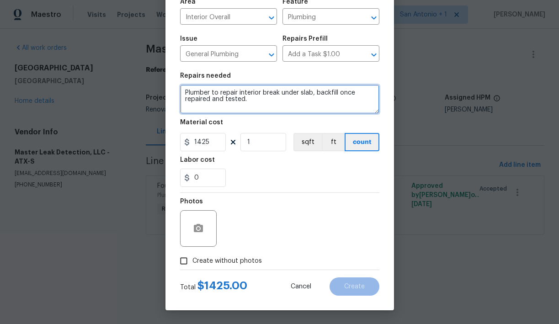
type textarea "Plumber to repair interior break under slab, backfill once repaired and tested."
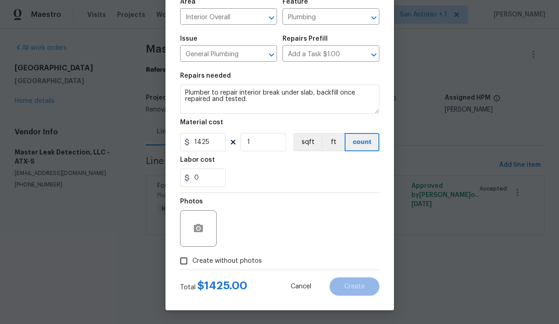
click at [242, 263] on span "Create without photos" at bounding box center [228, 262] width 70 height 10
click at [193, 263] on input "Create without photos" at bounding box center [183, 260] width 17 height 17
checkbox input "true"
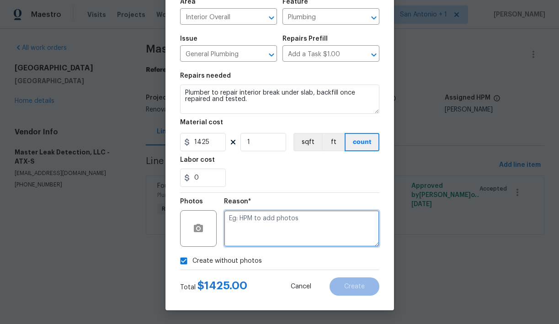
click at [279, 226] on textarea at bounding box center [301, 228] width 155 height 37
type textarea "HPM to add"
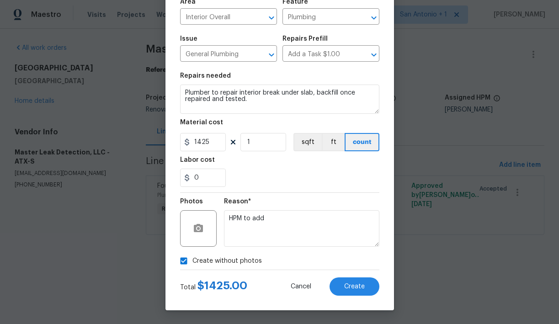
click at [358, 276] on div "Total $ 1425.00 Cancel Create" at bounding box center [279, 283] width 199 height 26
click at [359, 284] on span "Create" at bounding box center [354, 287] width 21 height 7
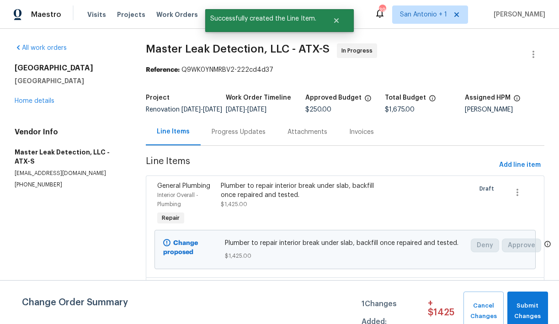
click at [247, 136] on div "Progress Updates" at bounding box center [239, 132] width 54 height 9
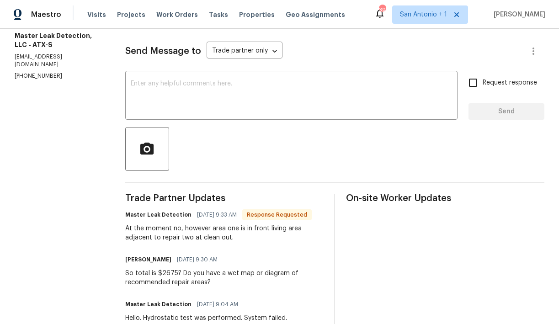
scroll to position [96, 0]
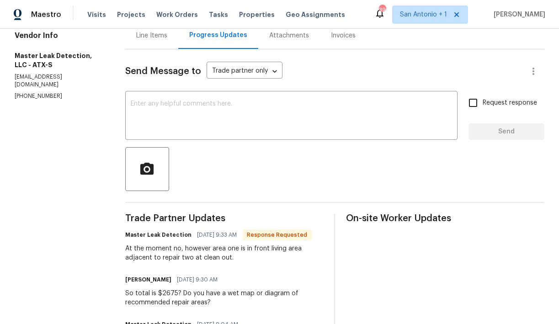
click at [153, 40] on div "Line Items" at bounding box center [151, 35] width 31 height 9
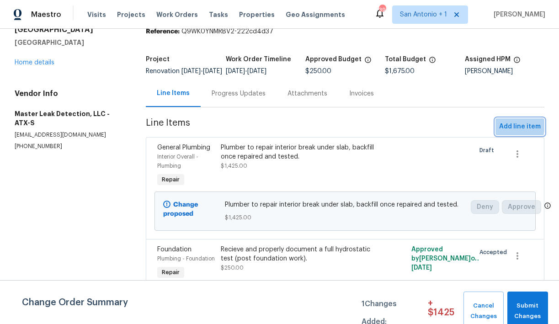
click at [513, 121] on span "Add line item" at bounding box center [520, 126] width 42 height 11
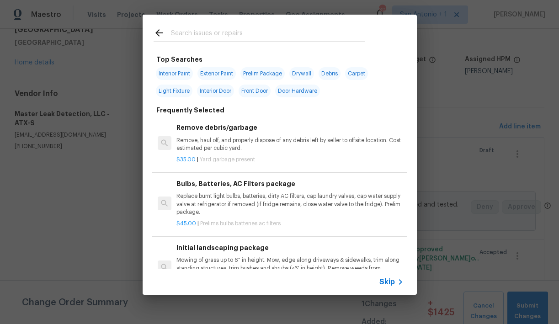
click at [227, 35] on input "text" at bounding box center [268, 34] width 194 height 14
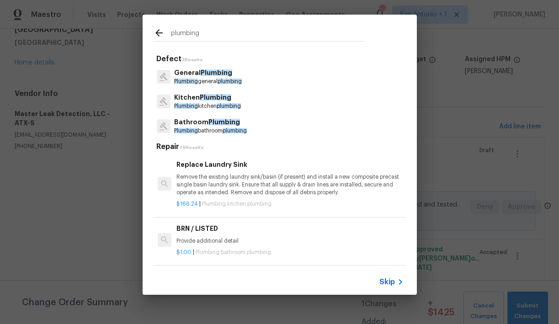
type input "plumbing"
click at [201, 71] on span "Plumbing" at bounding box center [217, 73] width 32 height 6
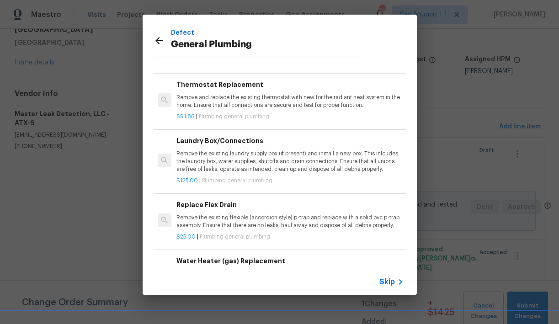
scroll to position [330, 0]
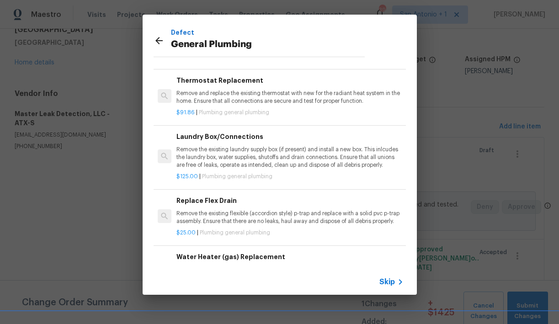
click at [160, 38] on icon at bounding box center [159, 40] width 11 height 11
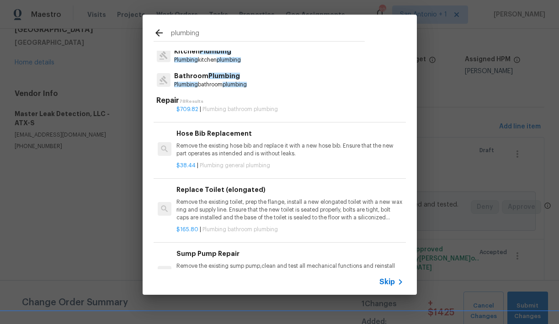
scroll to position [314, 0]
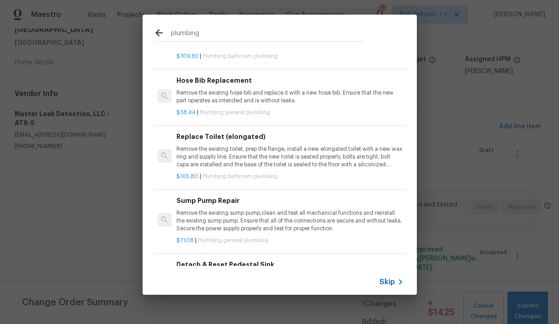
click at [192, 33] on input "plumbing" at bounding box center [268, 34] width 194 height 14
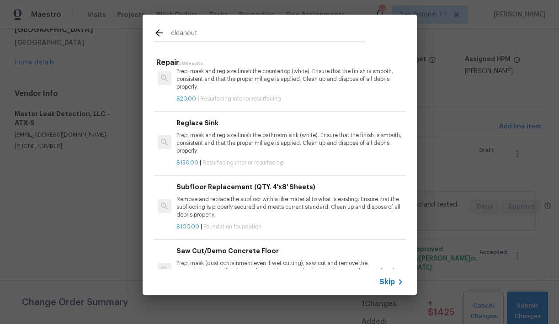
scroll to position [491, 0]
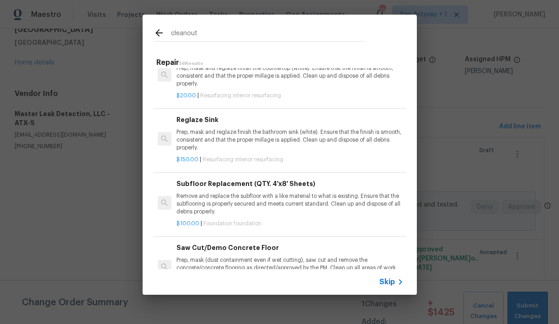
click at [196, 33] on input "cleanout" at bounding box center [268, 34] width 194 height 14
type input "plumbing"
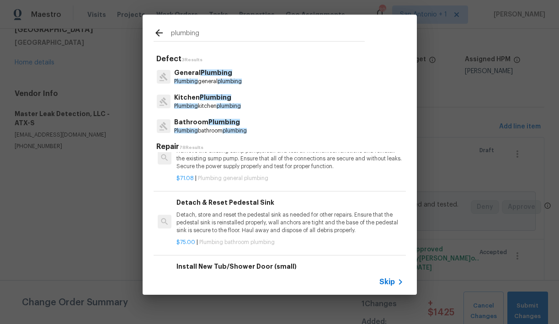
scroll to position [546, 0]
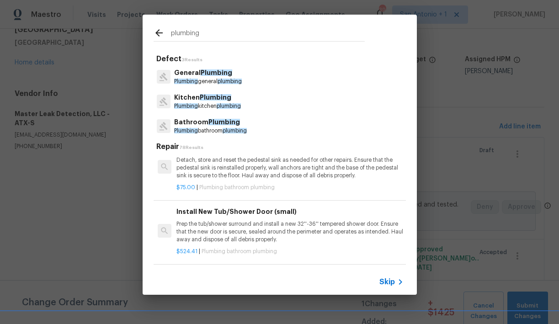
click at [214, 74] on span "Plumbing" at bounding box center [217, 73] width 32 height 6
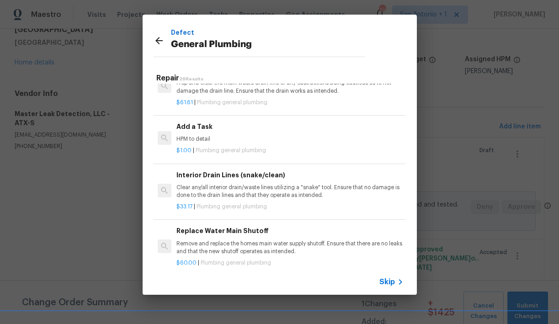
scroll to position [1003, 0]
click at [225, 133] on div "Add a Task HPM to detail" at bounding box center [290, 132] width 227 height 22
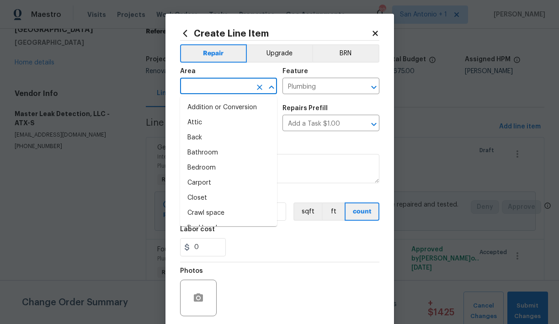
click at [224, 88] on input "text" at bounding box center [215, 87] width 71 height 14
type input "l"
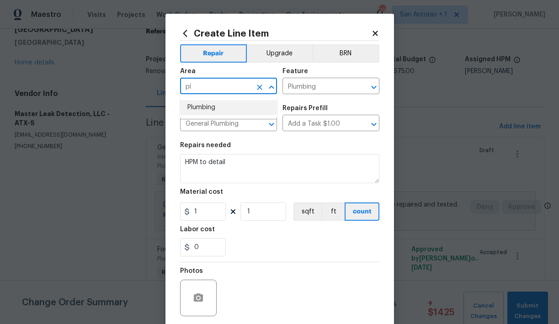
click at [208, 108] on li "Plumbing" at bounding box center [228, 107] width 97 height 15
type input "Plumbing"
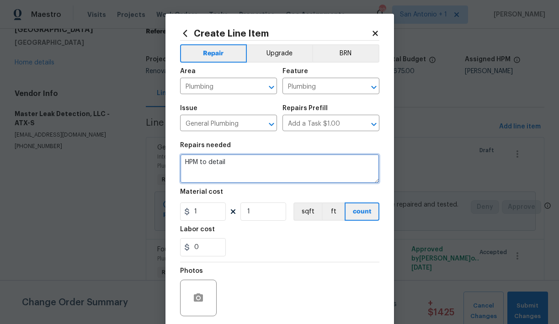
click at [214, 162] on textarea "HPM to detail" at bounding box center [279, 168] width 199 height 29
type textarea "Double cleanout install on right side of home."
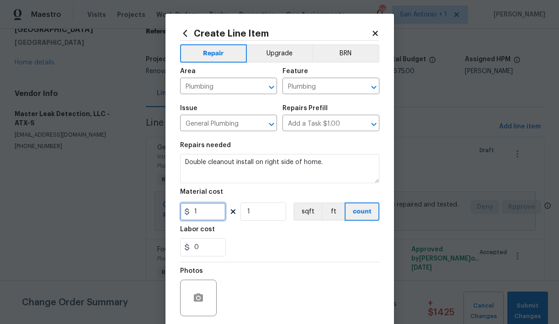
click at [214, 214] on input "1" at bounding box center [203, 212] width 46 height 18
type input "1250"
click at [246, 244] on div "0" at bounding box center [279, 247] width 199 height 18
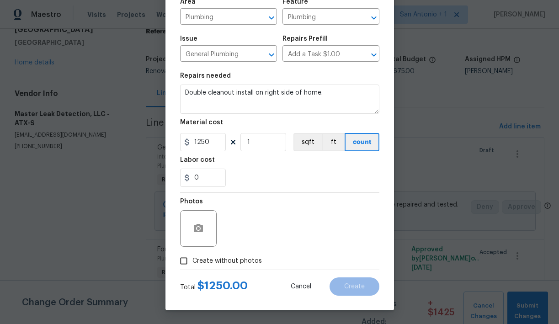
click at [221, 260] on span "Create without photos" at bounding box center [228, 262] width 70 height 10
click at [193, 260] on input "Create without photos" at bounding box center [183, 260] width 17 height 17
checkbox input "true"
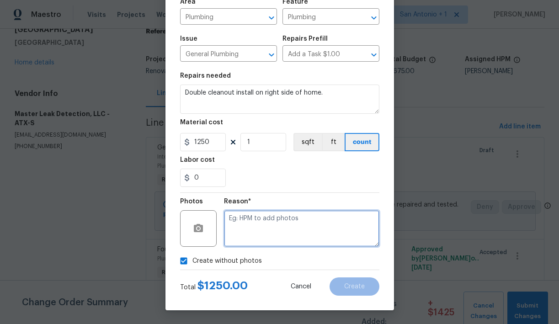
click at [255, 224] on textarea at bounding box center [301, 228] width 155 height 37
type textarea "HPM to add"
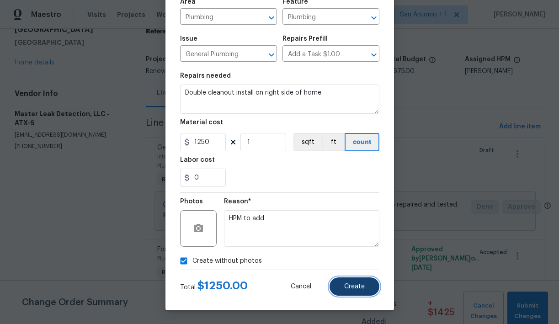
click at [357, 285] on span "Create" at bounding box center [354, 287] width 21 height 7
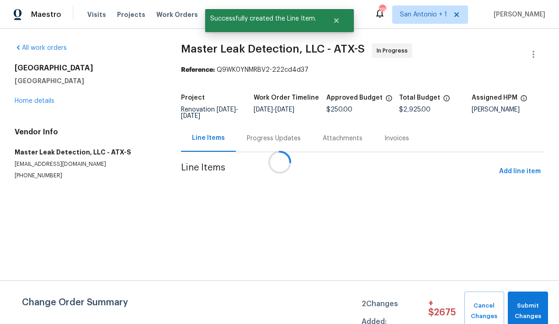
scroll to position [0, 0]
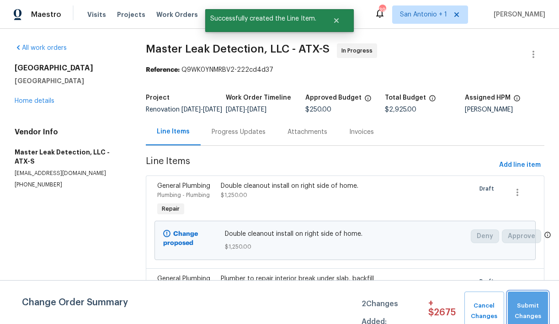
click at [531, 318] on span "Submit Changes" at bounding box center [528, 311] width 31 height 21
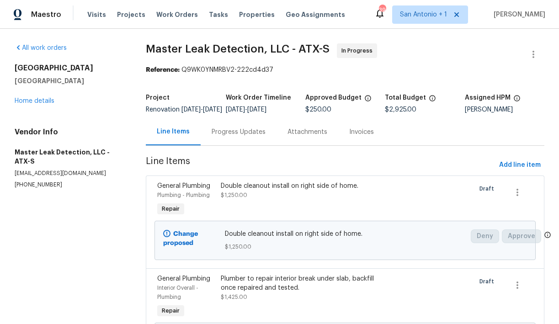
click at [237, 137] on div "Progress Updates" at bounding box center [239, 132] width 54 height 9
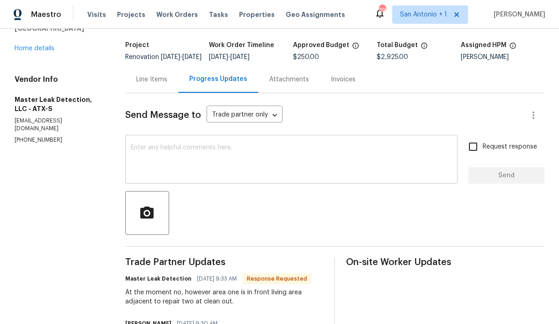
scroll to position [57, 0]
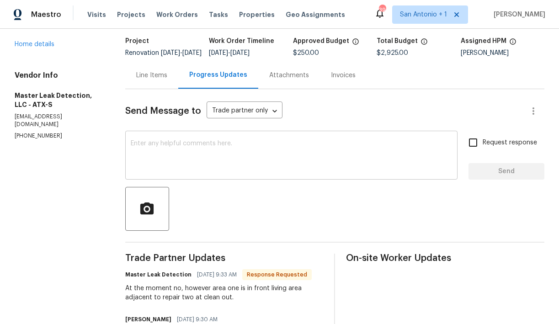
click at [215, 161] on textarea at bounding box center [292, 156] width 322 height 32
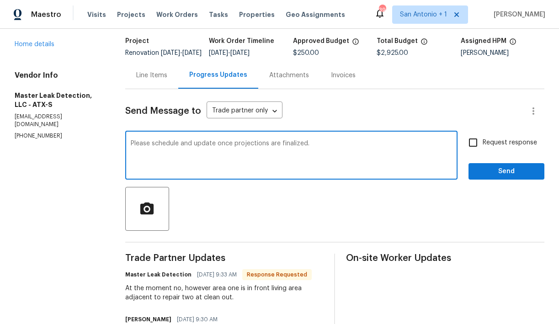
type textarea "Please schedule and update once projections are finalized."
click at [490, 177] on span "Send" at bounding box center [506, 171] width 61 height 11
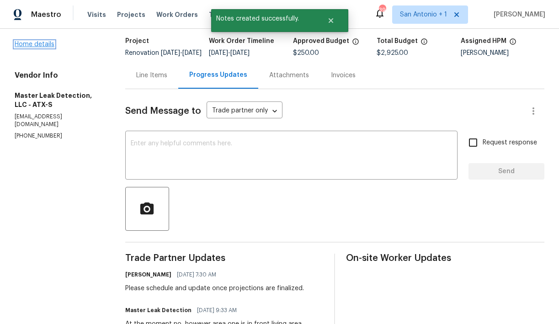
click at [44, 46] on link "Home details" at bounding box center [35, 44] width 40 height 6
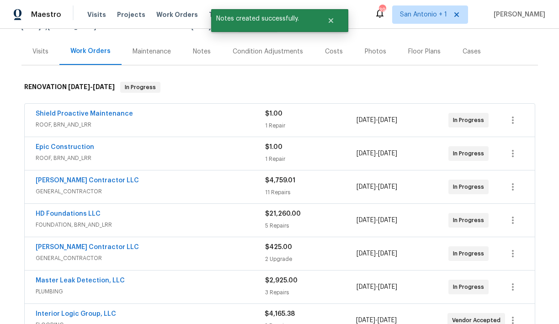
scroll to position [98, 0]
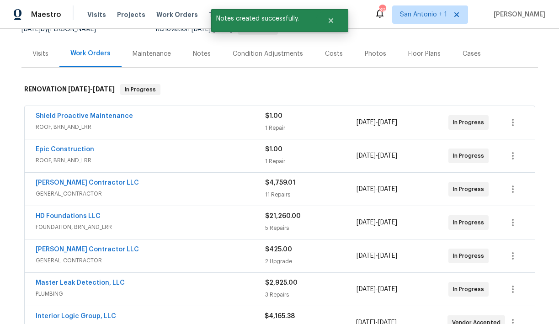
click at [194, 55] on div "Notes" at bounding box center [202, 53] width 18 height 9
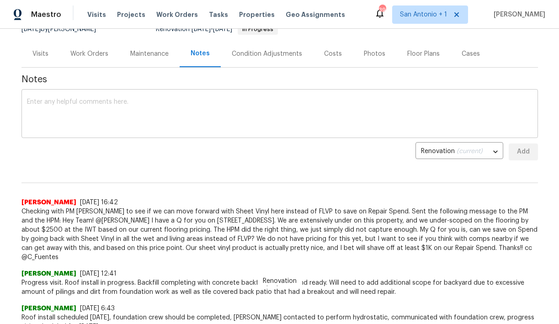
click at [188, 109] on textarea at bounding box center [280, 115] width 506 height 32
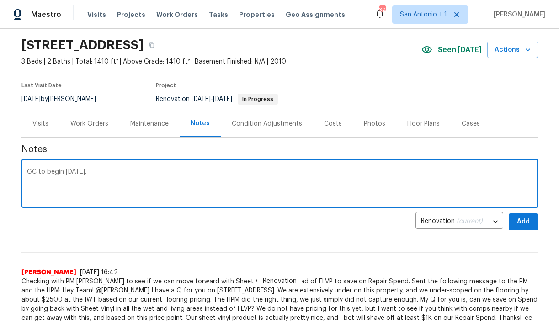
scroll to position [30, 0]
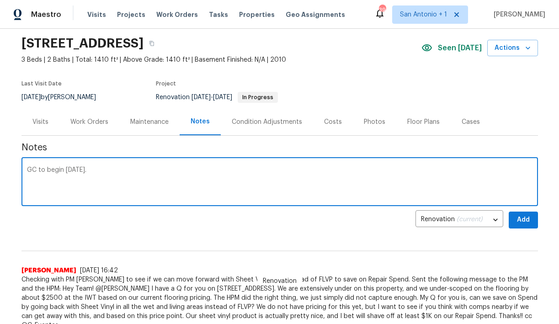
click at [64, 171] on textarea "GC to begin today." at bounding box center [280, 183] width 506 height 32
click at [129, 170] on textarea "GC to begin drywall work today." at bounding box center [280, 183] width 506 height 32
type textarea "GC to begin drywall work today. Confirming plumber timeline and schedule for re…"
click at [525, 224] on span "Add" at bounding box center [523, 219] width 15 height 11
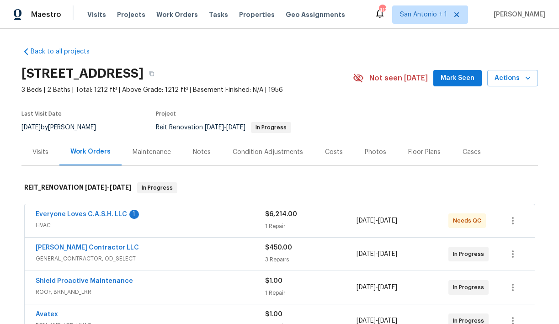
click at [457, 74] on span "Mark Seen" at bounding box center [458, 78] width 34 height 11
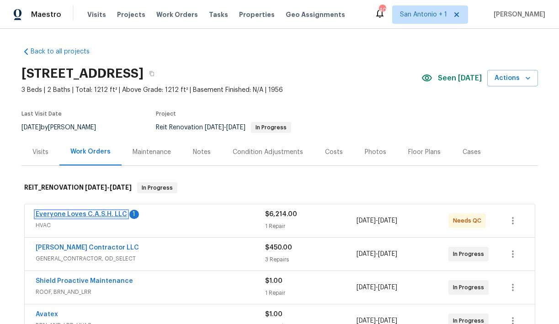
click at [93, 212] on link "Everyone Loves C.A.S.H. LLC" at bounding box center [81, 214] width 91 height 6
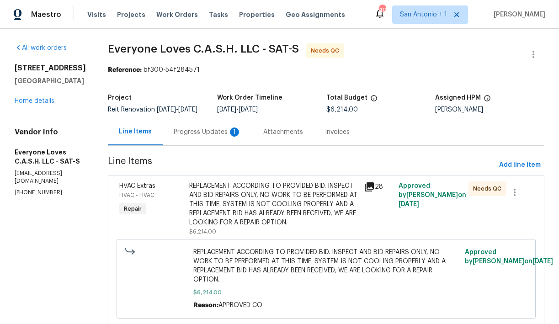
click at [216, 134] on div "Progress Updates 1" at bounding box center [208, 132] width 68 height 9
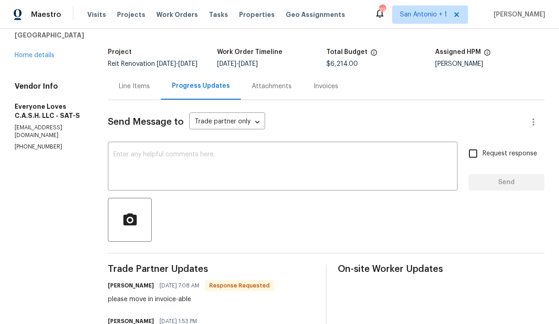
scroll to position [30, 0]
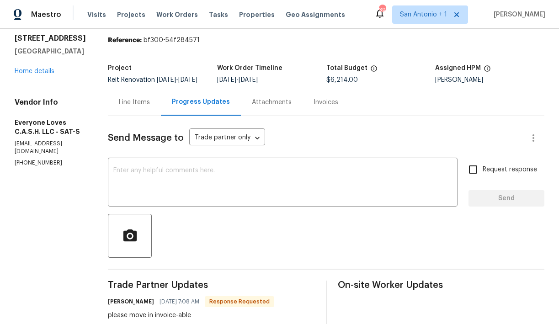
click at [150, 107] on div "Line Items" at bounding box center [134, 102] width 31 height 9
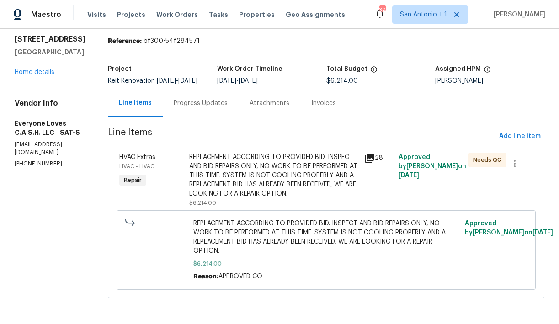
scroll to position [30, 0]
click at [212, 108] on div "Progress Updates" at bounding box center [201, 103] width 54 height 9
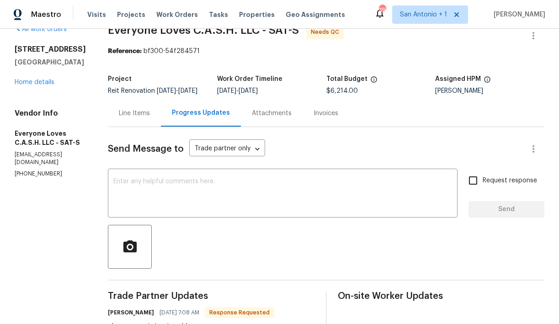
scroll to position [16, 0]
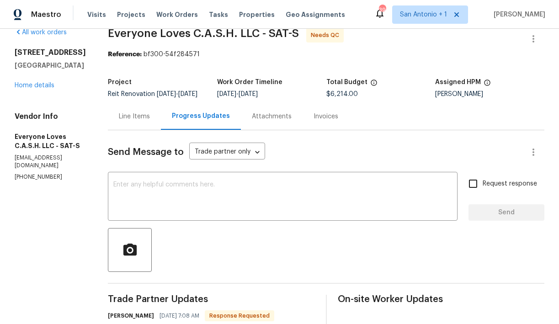
click at [150, 121] on div "Line Items" at bounding box center [134, 116] width 31 height 9
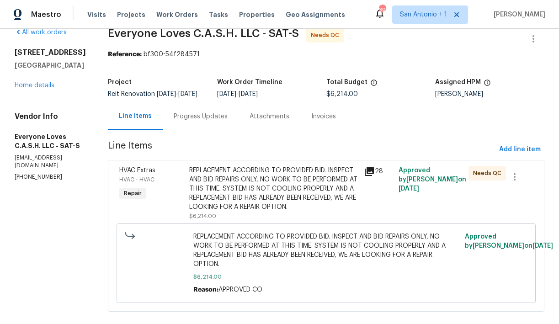
scroll to position [45, 0]
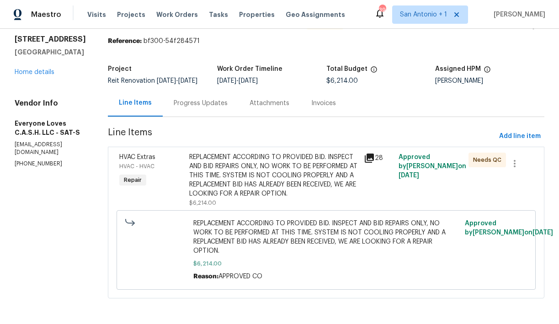
click at [200, 186] on div "REPLACEMENT ACCORDING TO PROVIDED BID. INSPECT AND BID REPAIRS ONLY, NO WORK TO…" at bounding box center [274, 180] width 175 height 60
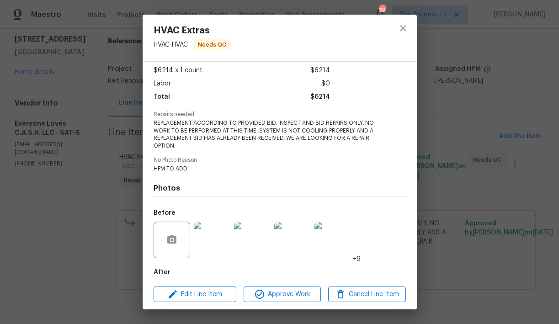
scroll to position [97, 0]
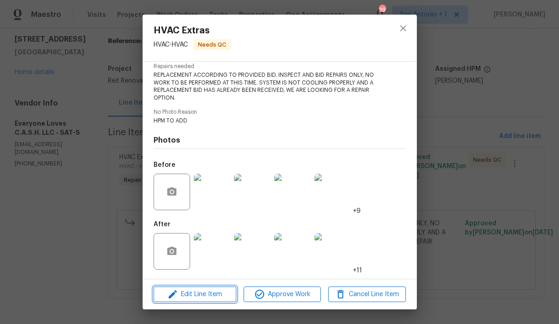
click at [213, 295] on span "Edit Line Item" at bounding box center [194, 294] width 77 height 11
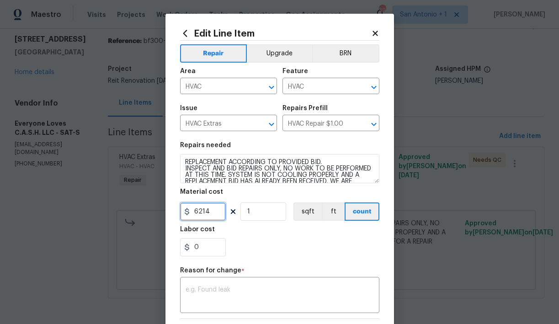
click at [212, 211] on input "6214" at bounding box center [203, 212] width 46 height 18
type input "5824"
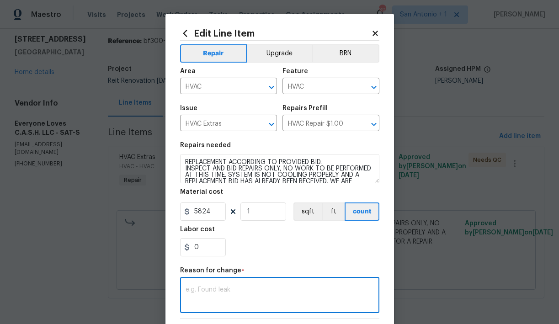
click at [231, 288] on textarea at bounding box center [280, 296] width 188 height 19
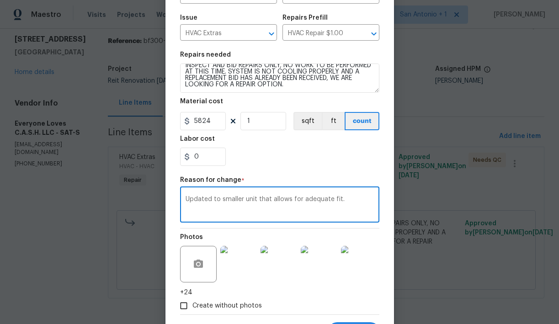
scroll to position [136, 0]
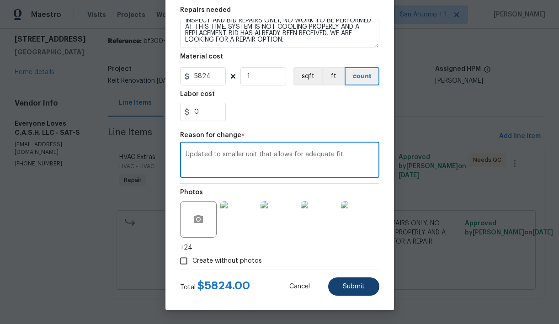
type textarea "Updated to smaller unit that allows for adequate fit."
click at [346, 284] on span "Submit" at bounding box center [354, 287] width 22 height 7
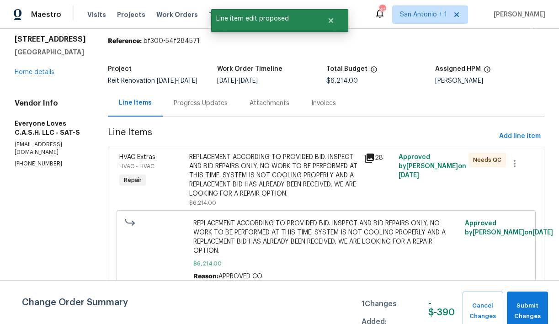
scroll to position [0, 0]
click at [525, 303] on span "Submit Changes" at bounding box center [528, 311] width 32 height 21
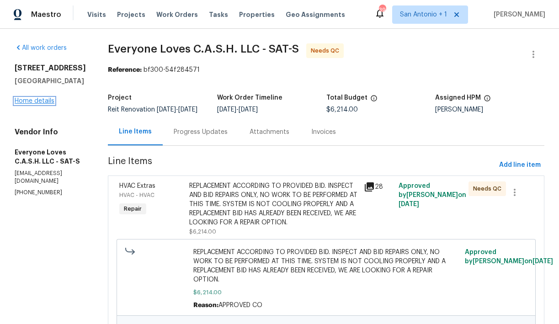
click at [44, 103] on link "Home details" at bounding box center [35, 101] width 40 height 6
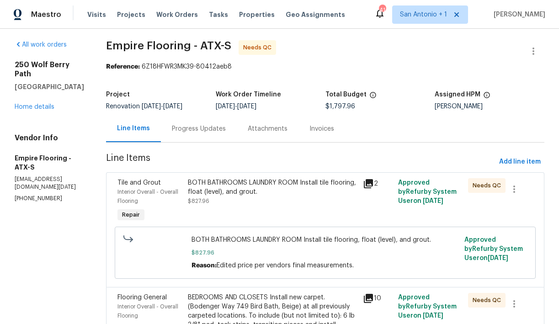
scroll to position [8, 0]
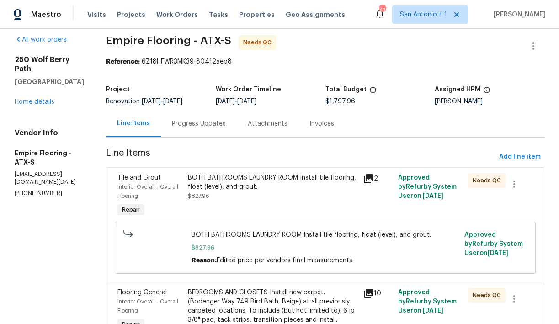
click at [213, 125] on div "Progress Updates" at bounding box center [199, 123] width 54 height 9
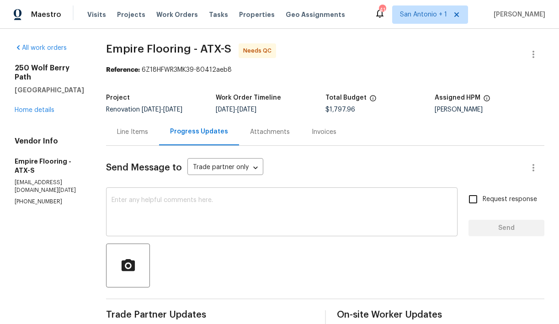
click at [238, 200] on textarea at bounding box center [282, 213] width 341 height 32
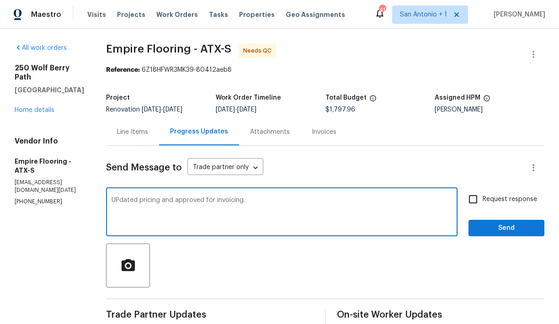
type textarea "UPdated pricing and approved for invoicing."
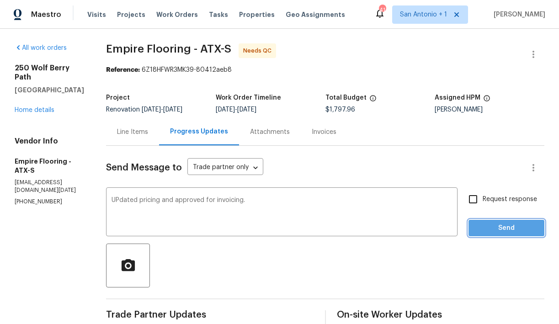
click at [501, 236] on button "Send" at bounding box center [507, 228] width 76 height 17
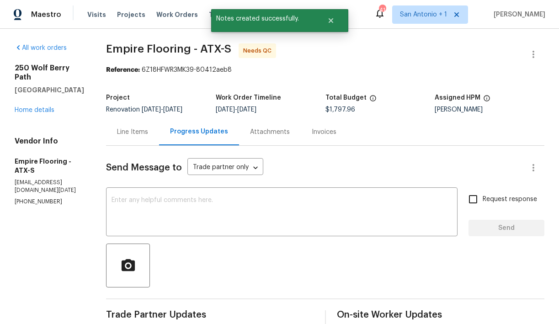
click at [148, 132] on div "Line Items" at bounding box center [132, 132] width 31 height 9
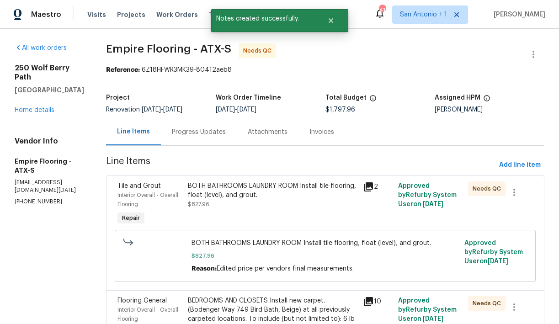
click at [239, 193] on div "BOTH BATHROOMS LAUNDRY ROOM Install tile flooring, float (level), and grout." at bounding box center [273, 191] width 170 height 18
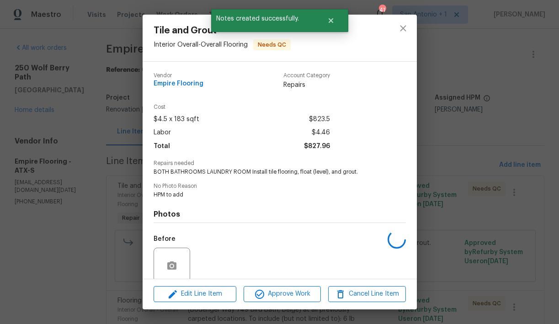
scroll to position [74, 0]
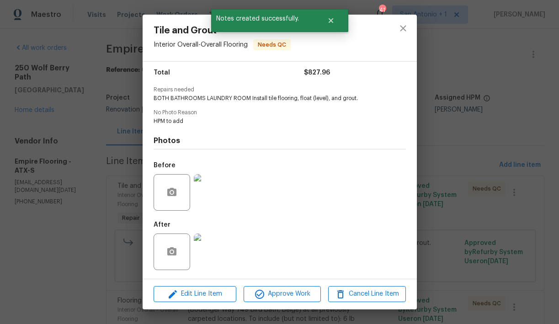
click at [220, 252] on img at bounding box center [212, 252] width 37 height 37
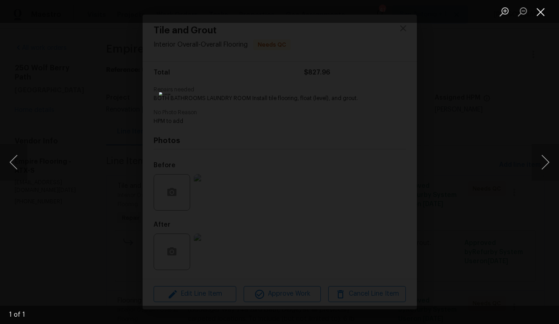
click at [541, 15] on button "Close lightbox" at bounding box center [541, 12] width 18 height 16
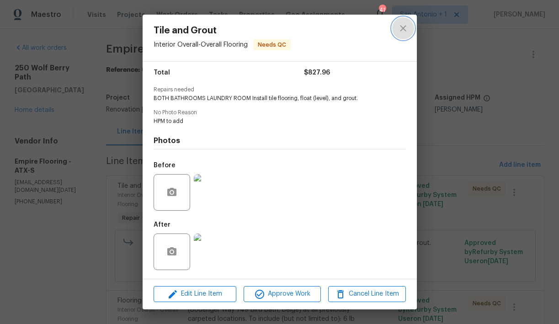
click at [402, 29] on icon "close" at bounding box center [403, 28] width 6 height 6
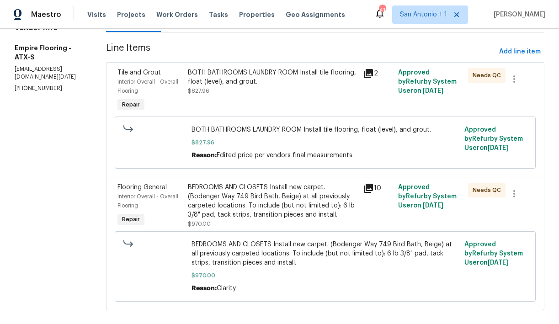
scroll to position [127, 0]
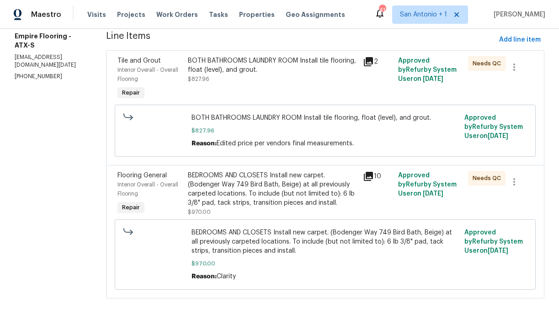
click at [242, 193] on div "BEDROOMS AND CLOSETS Install new carpet. (Bodenger Way 749 Bird Bath, Beige) at…" at bounding box center [273, 189] width 170 height 37
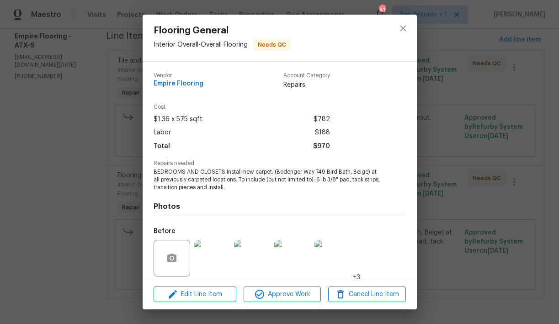
scroll to position [66, 0]
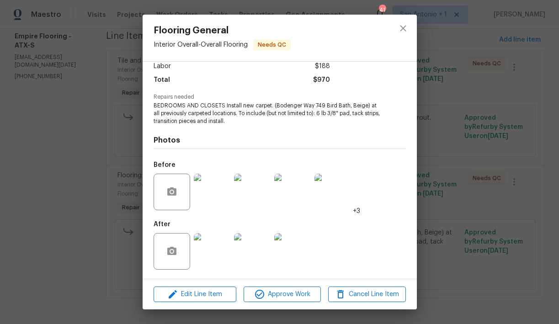
click at [215, 252] on img at bounding box center [212, 251] width 37 height 37
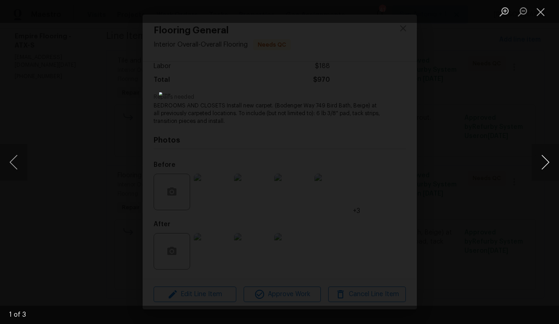
click at [544, 162] on button "Next image" at bounding box center [545, 162] width 27 height 37
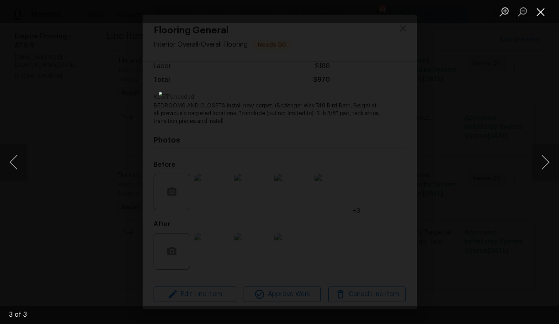
click at [540, 12] on button "Close lightbox" at bounding box center [541, 12] width 18 height 16
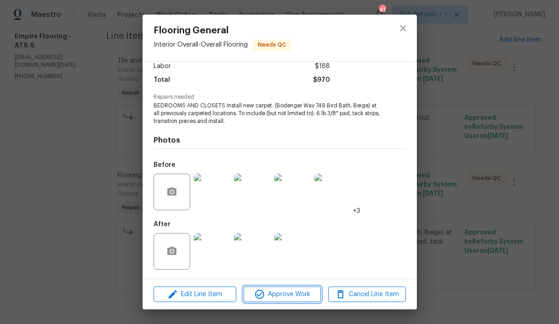
click at [282, 293] on span "Approve Work" at bounding box center [283, 294] width 72 height 11
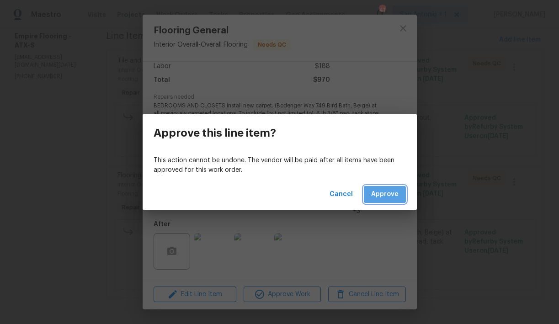
click at [387, 197] on span "Approve" at bounding box center [384, 194] width 27 height 11
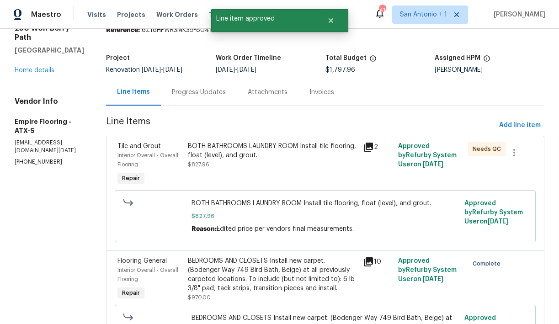
scroll to position [0, 0]
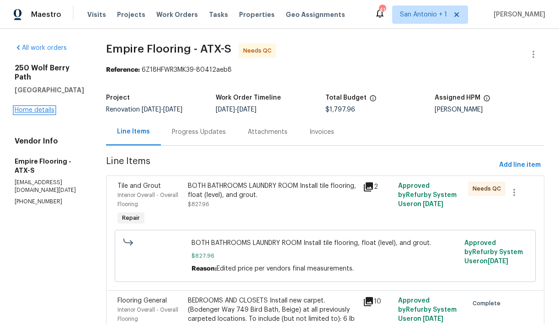
click at [45, 107] on link "Home details" at bounding box center [35, 110] width 40 height 6
